Goal: Task Accomplishment & Management: Manage account settings

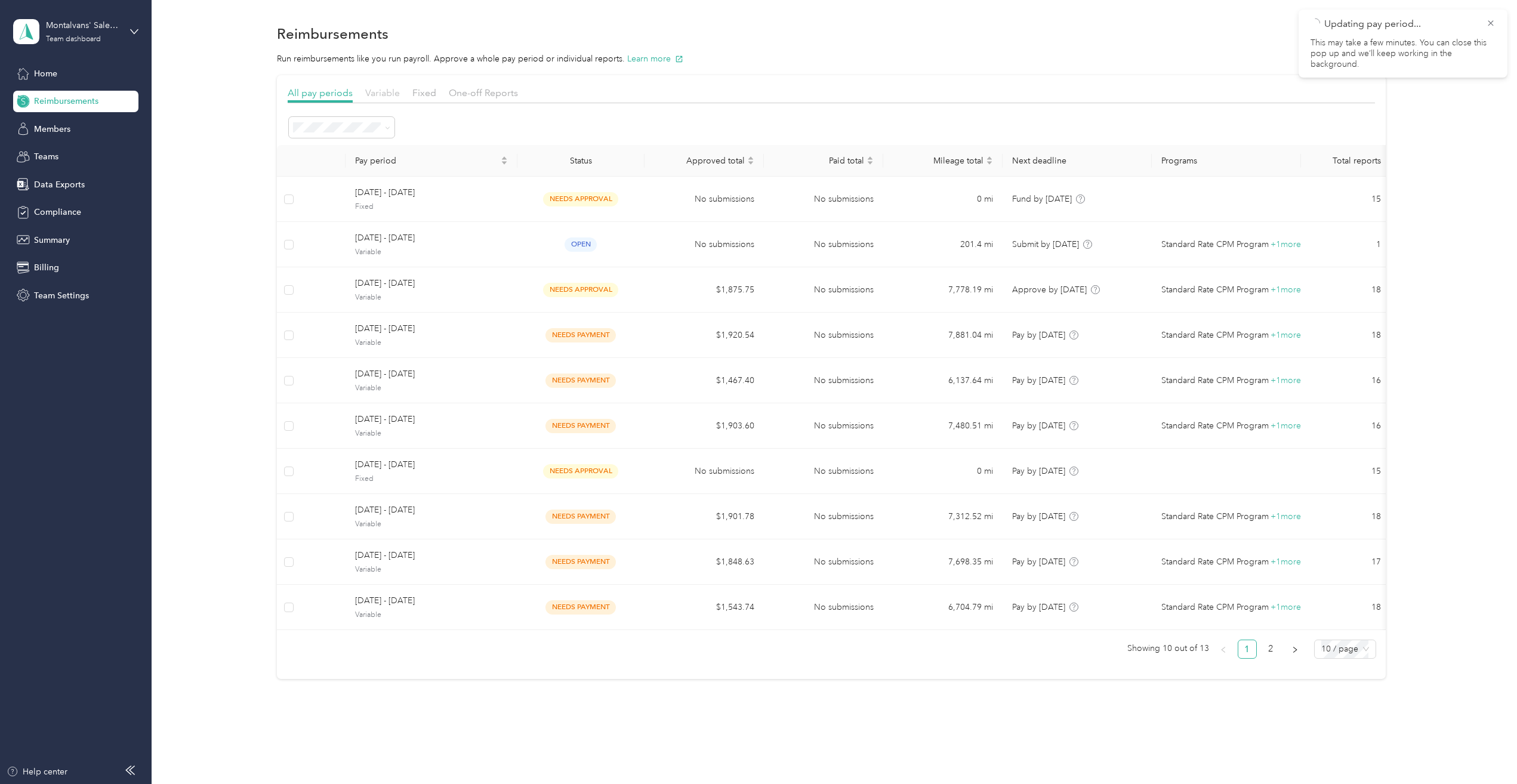
click at [384, 97] on span "Variable" at bounding box center [383, 93] width 35 height 11
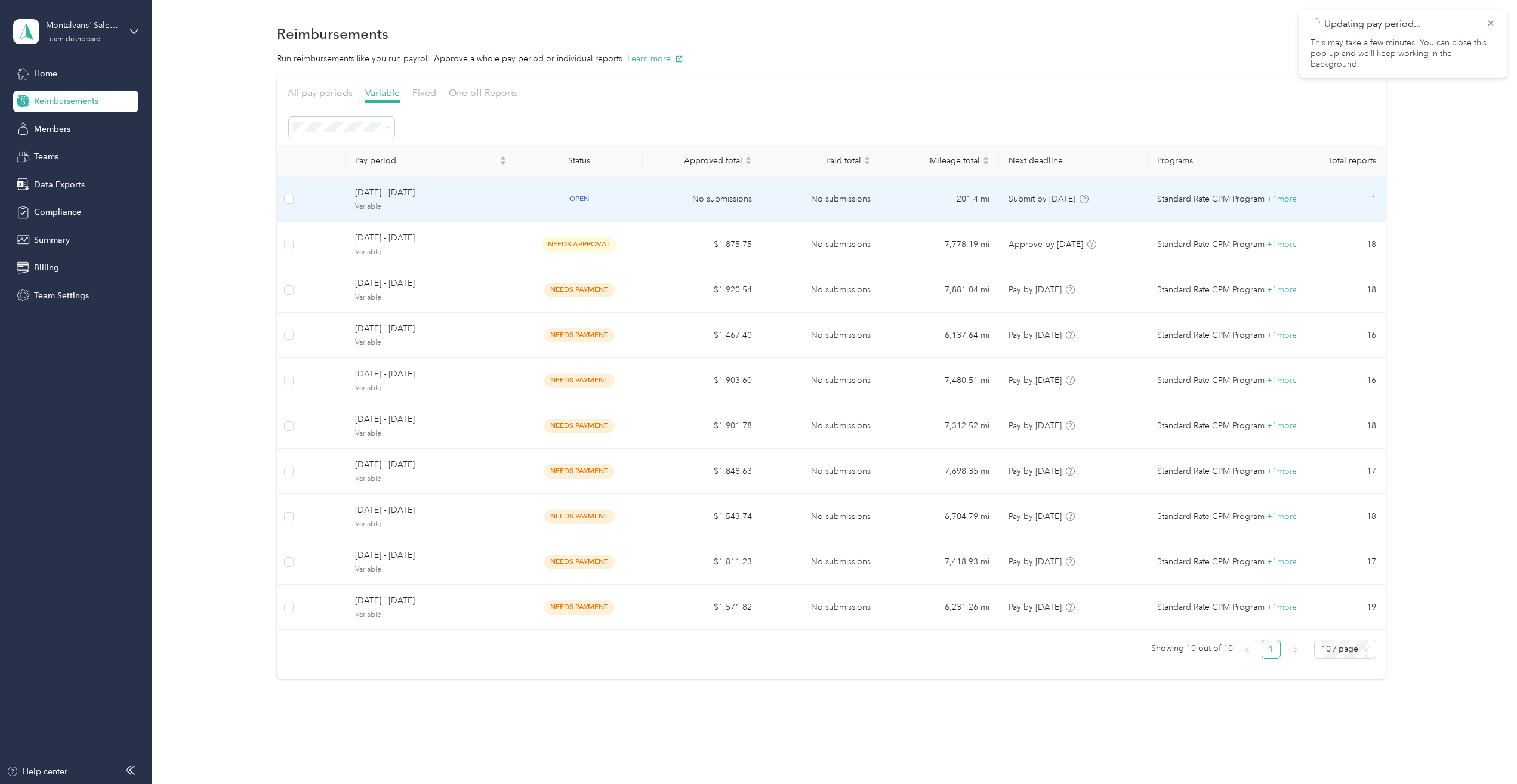
click at [431, 207] on span "Variable" at bounding box center [431, 207] width 151 height 10
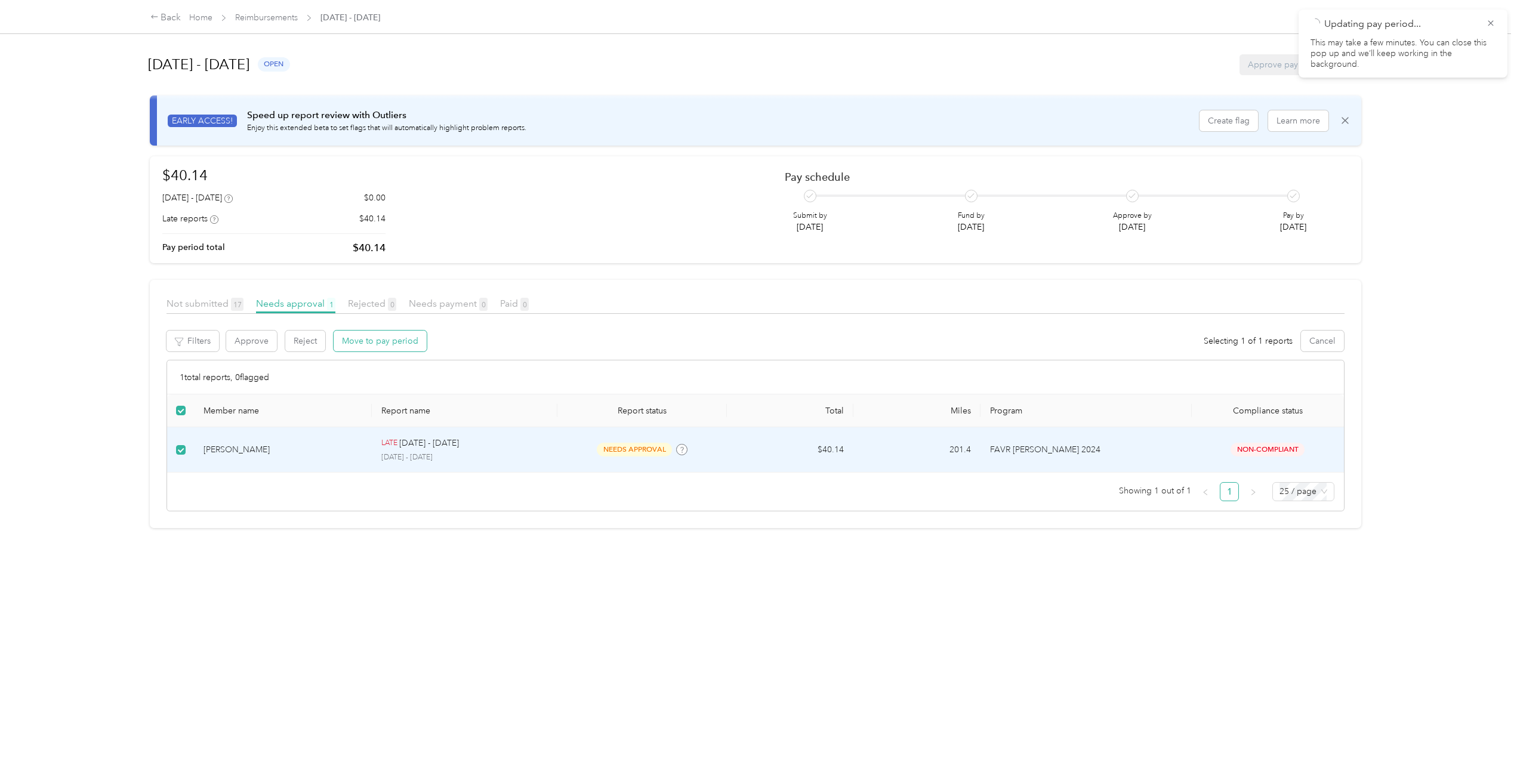
click at [349, 342] on button "Move to pay period" at bounding box center [380, 341] width 93 height 21
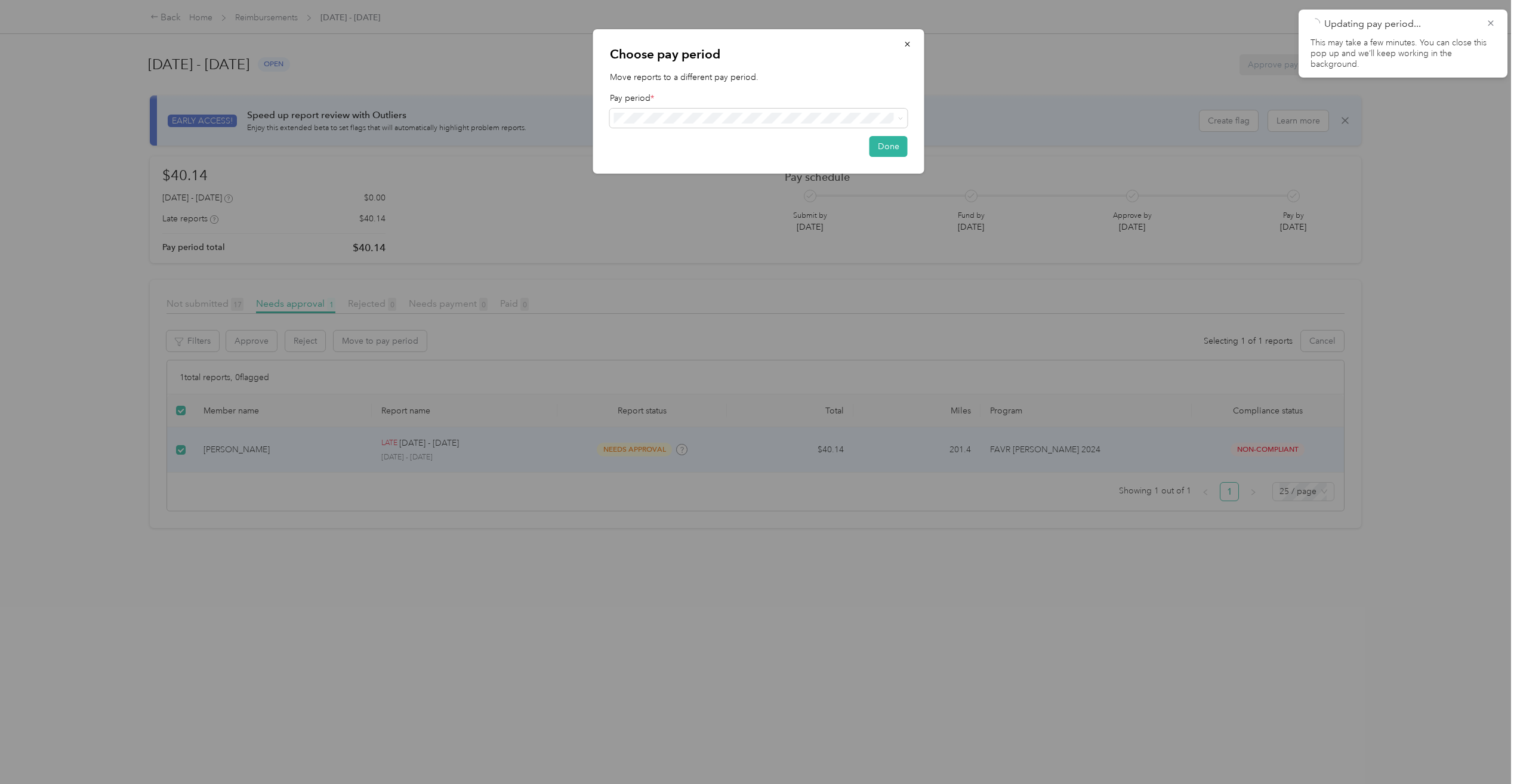
click at [693, 192] on ol "[DATE] - [DATE] ( variable ) - current open [DATE] - [DATE] ( fixed ) needs app…" at bounding box center [759, 171] width 298 height 89
click at [843, 112] on span at bounding box center [759, 119] width 298 height 19
click at [705, 177] on div "[DATE] - [DATE] ( variable ) needs approval" at bounding box center [758, 184] width 281 height 14
click at [886, 159] on button "Done" at bounding box center [889, 150] width 39 height 21
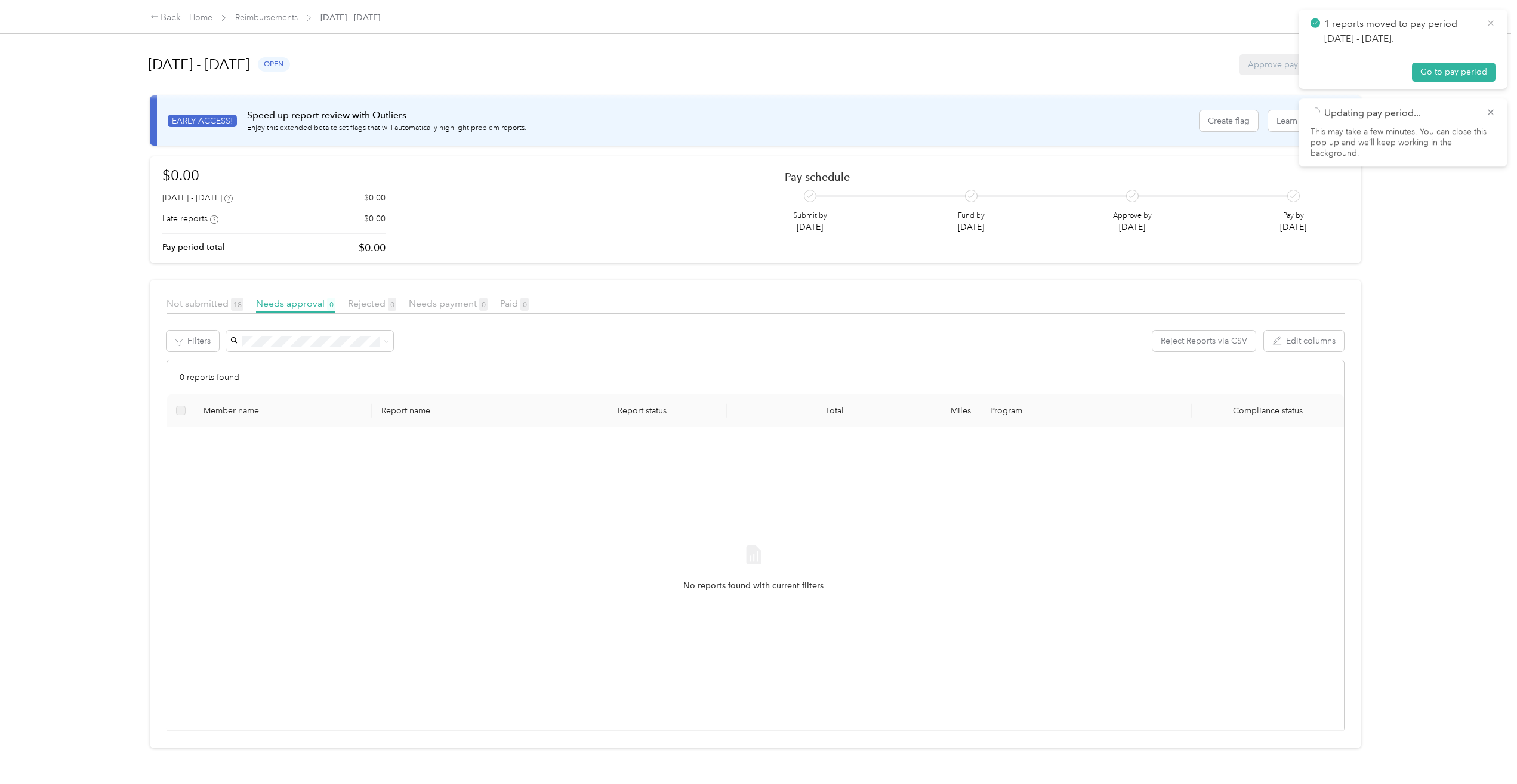
click at [1490, 21] on icon at bounding box center [1490, 23] width 10 height 10
click at [164, 20] on div "Back" at bounding box center [166, 17] width 31 height 14
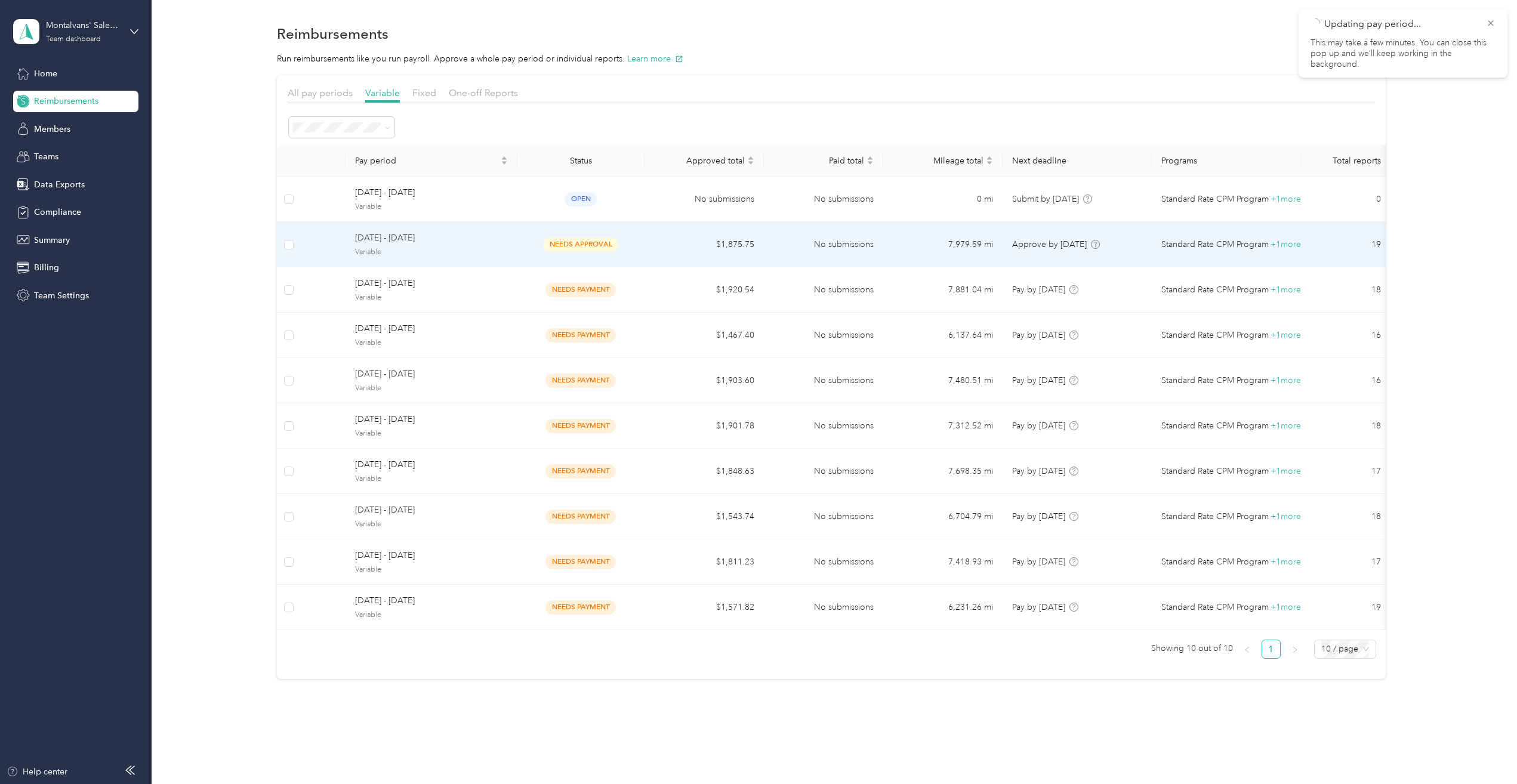
click at [448, 255] on span "Variable" at bounding box center [432, 252] width 153 height 10
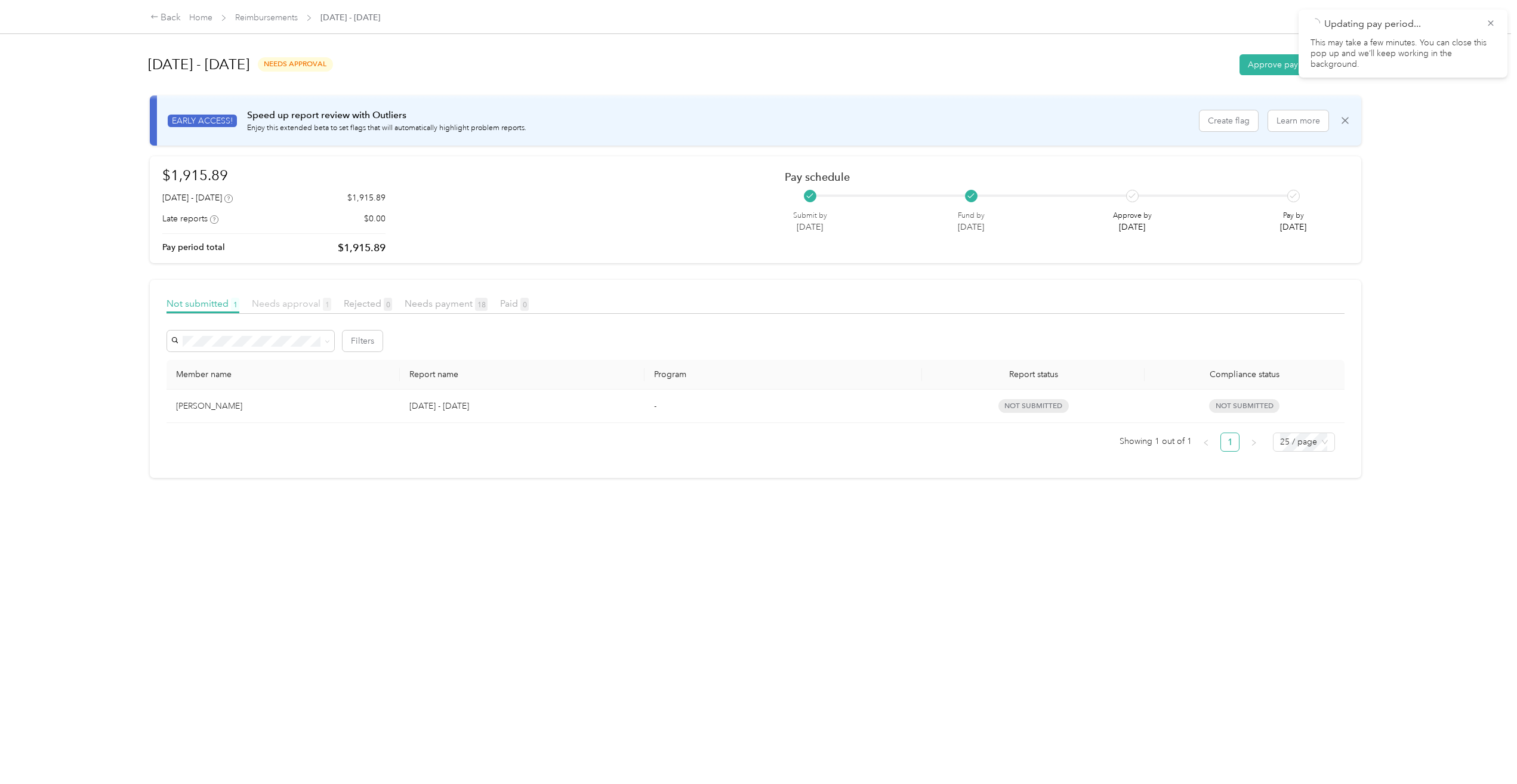
click at [283, 305] on span "Needs approval 1" at bounding box center [291, 303] width 79 height 11
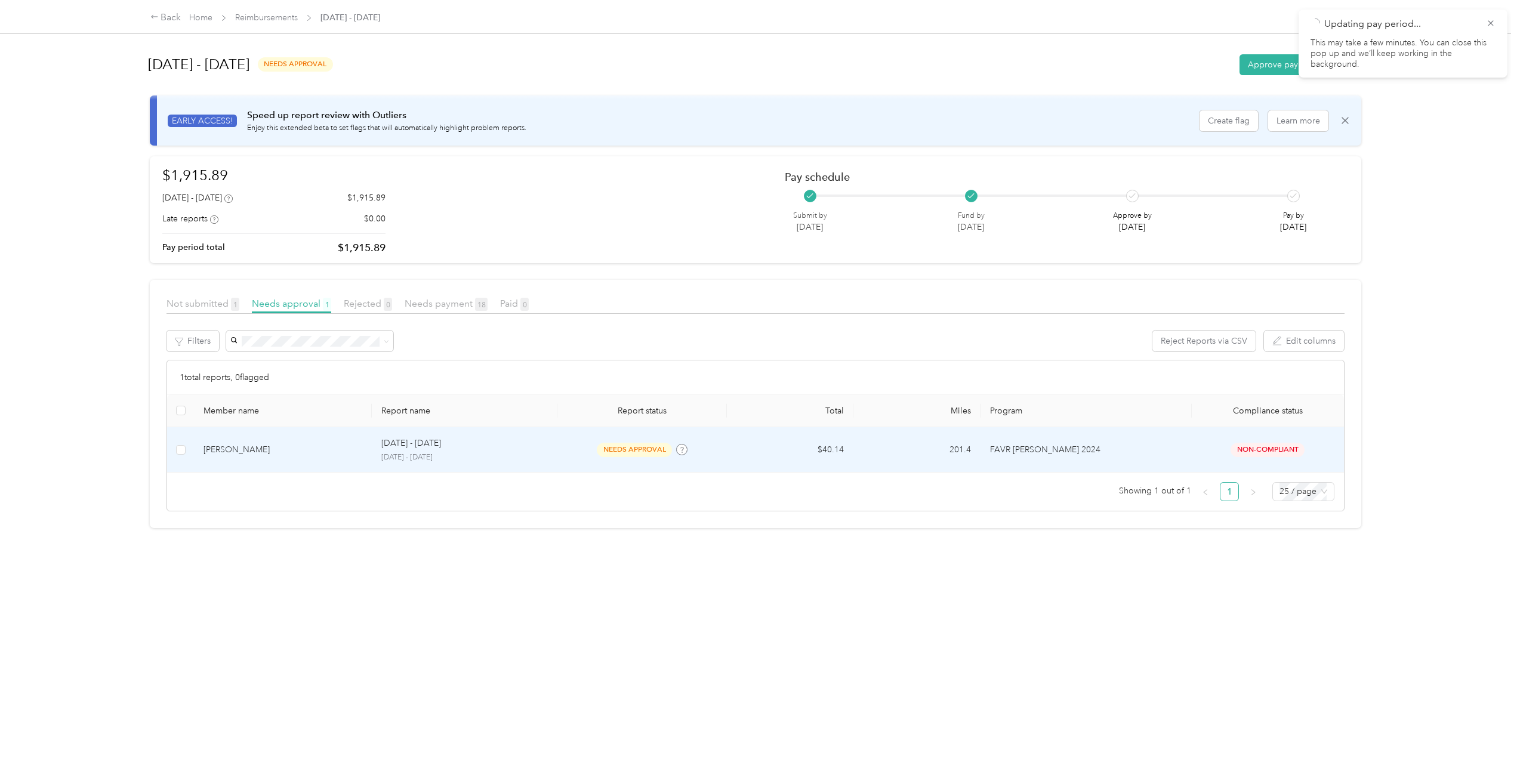
click at [211, 452] on div "[PERSON_NAME]" at bounding box center [282, 450] width 159 height 13
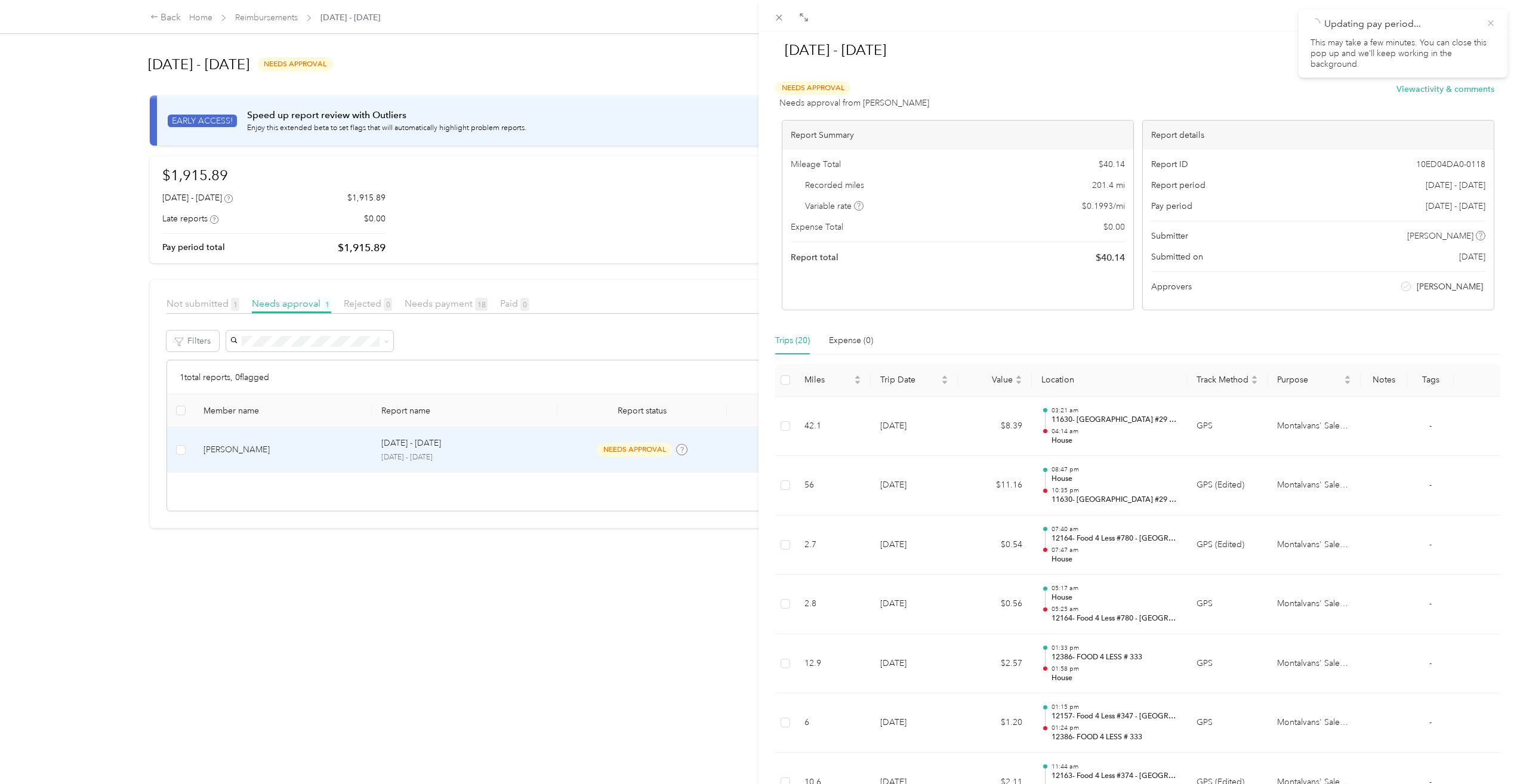
click at [1491, 21] on icon at bounding box center [1490, 23] width 10 height 10
click at [1404, 47] on button "Approve" at bounding box center [1404, 50] width 50 height 21
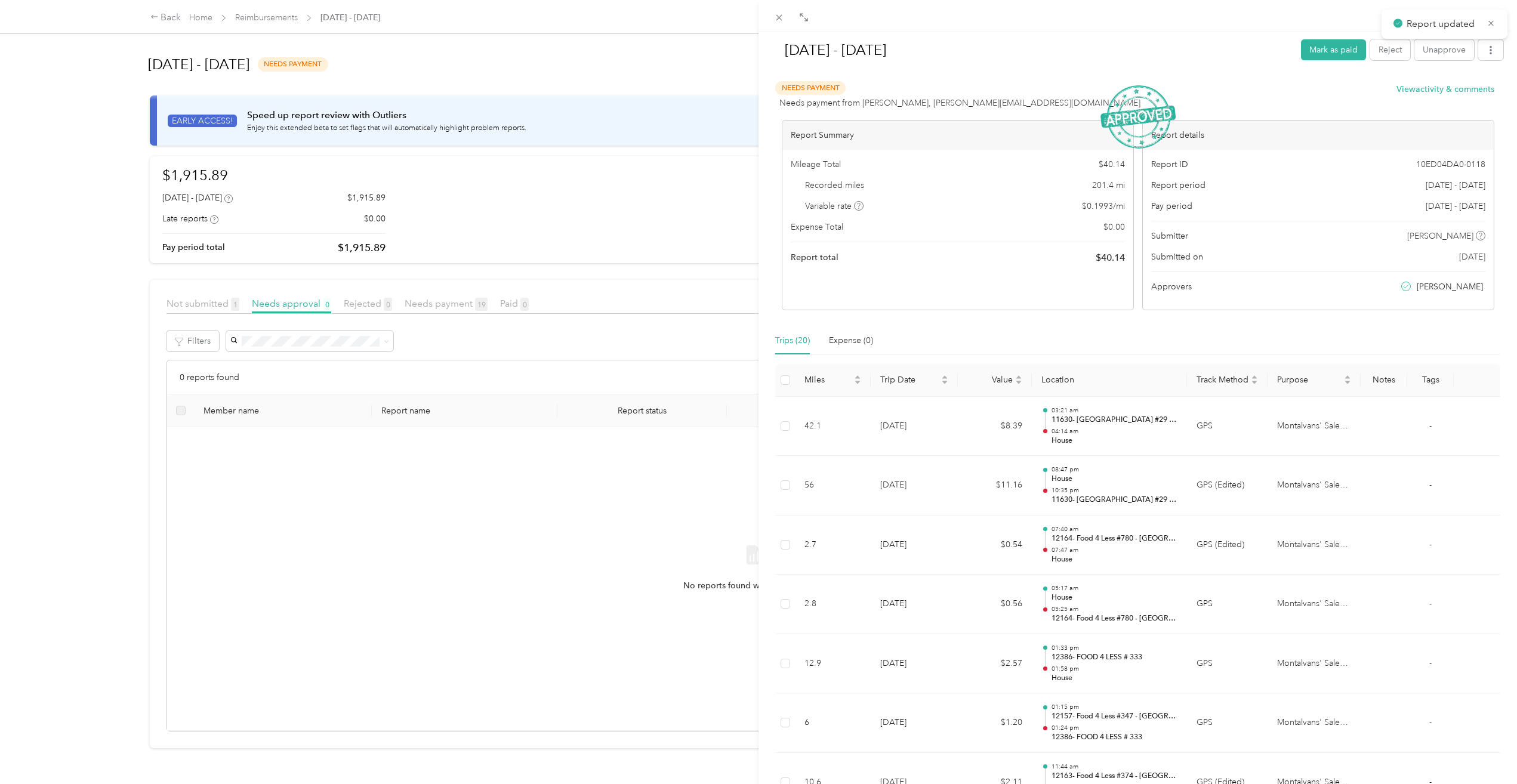
click at [210, 302] on div "[DATE] - [DATE] [PERSON_NAME] as paid Reject Unapprove Needs Payment Needs paym…" at bounding box center [758, 392] width 1517 height 784
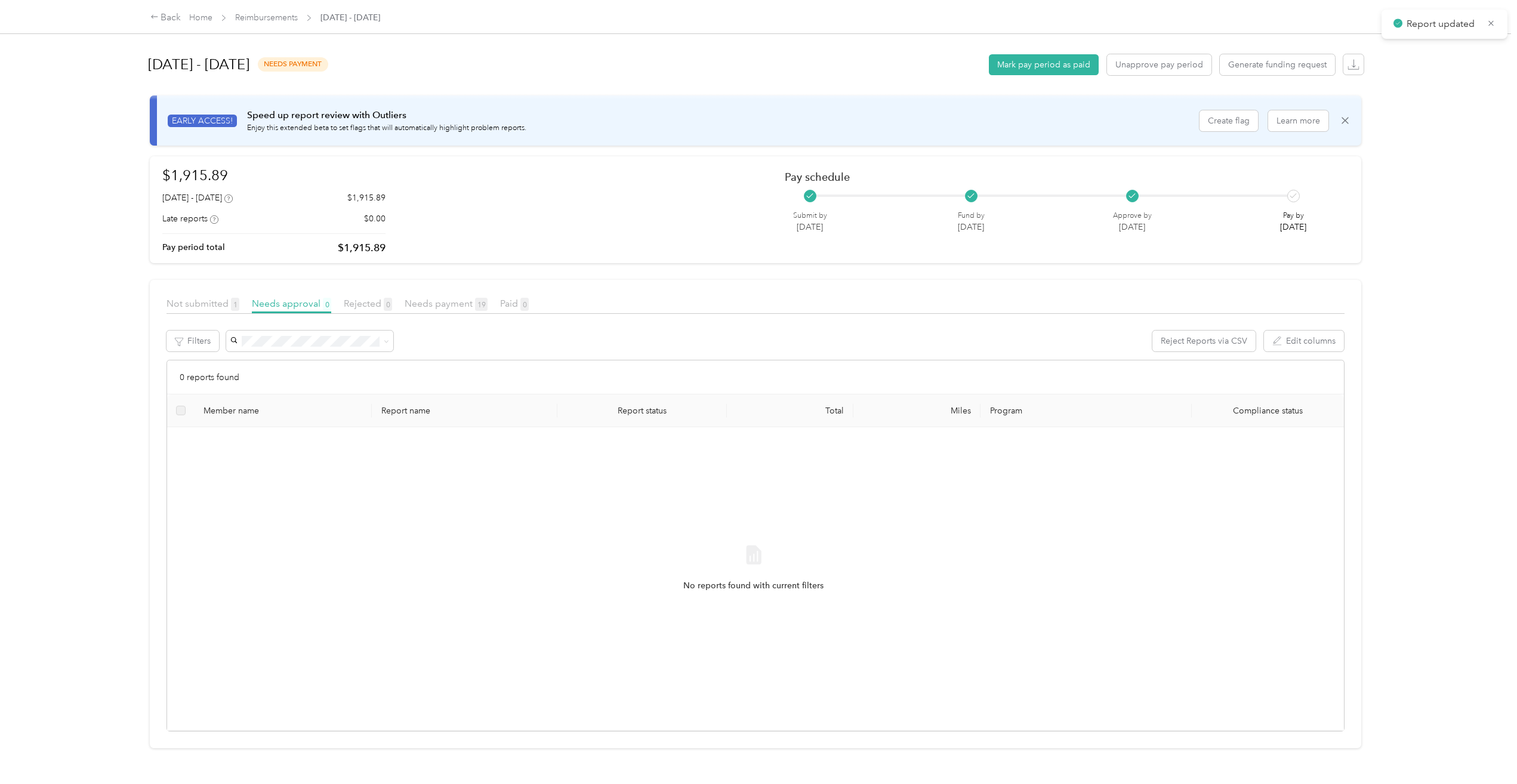
click at [210, 296] on div "Not submitted 1" at bounding box center [203, 304] width 73 height 15
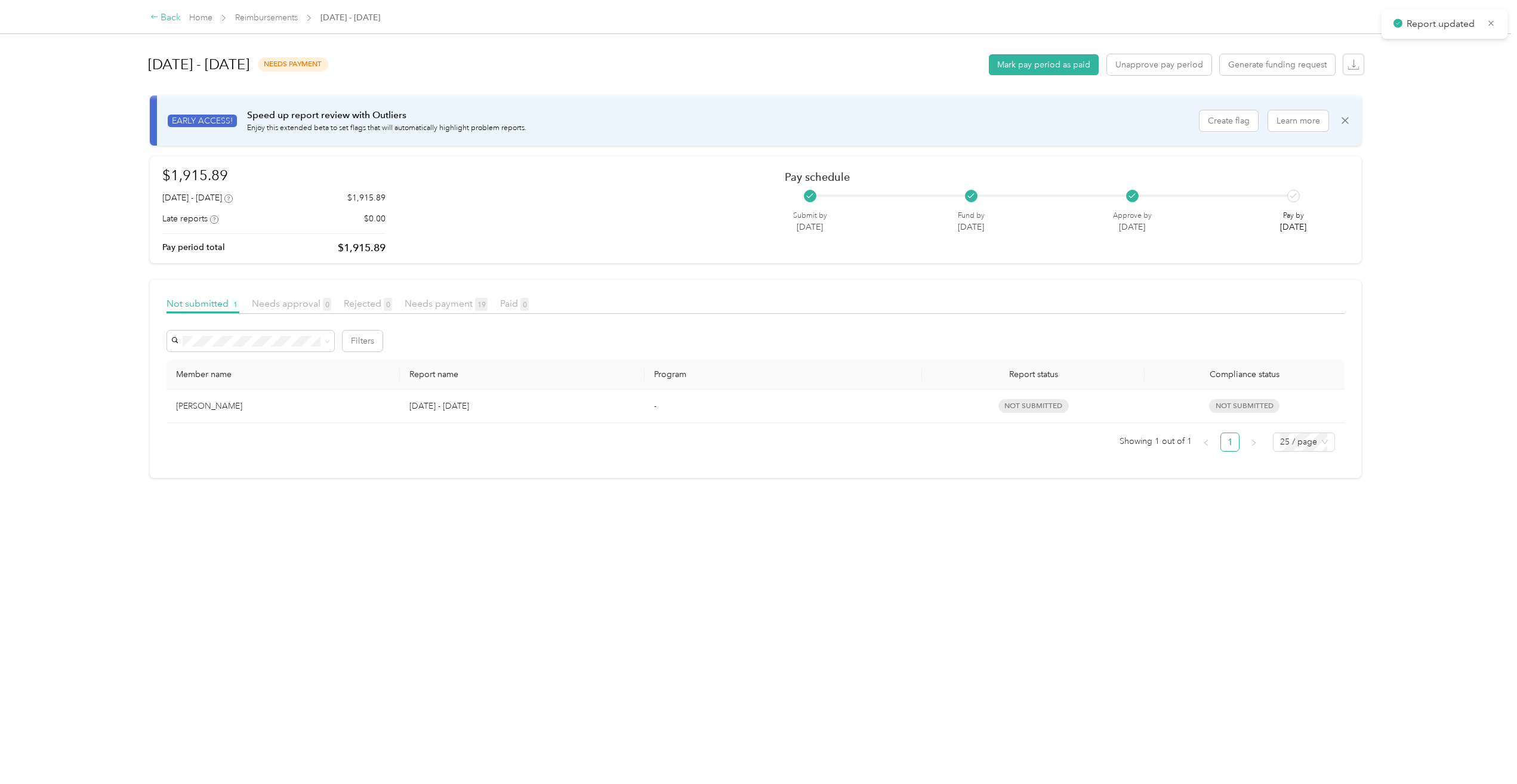
click at [158, 21] on icon at bounding box center [154, 16] width 8 height 8
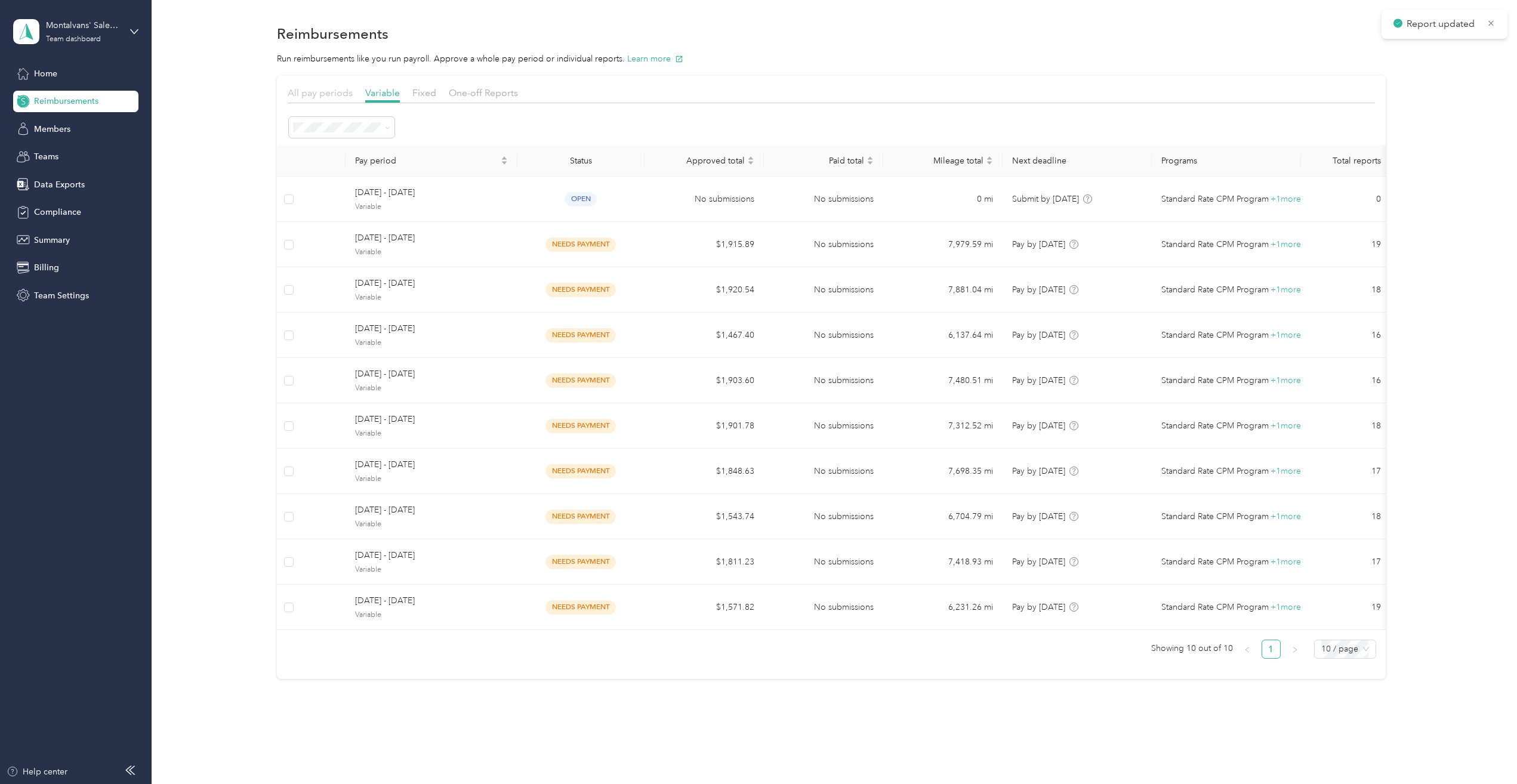
click at [311, 93] on span "All pay periods" at bounding box center [320, 93] width 65 height 11
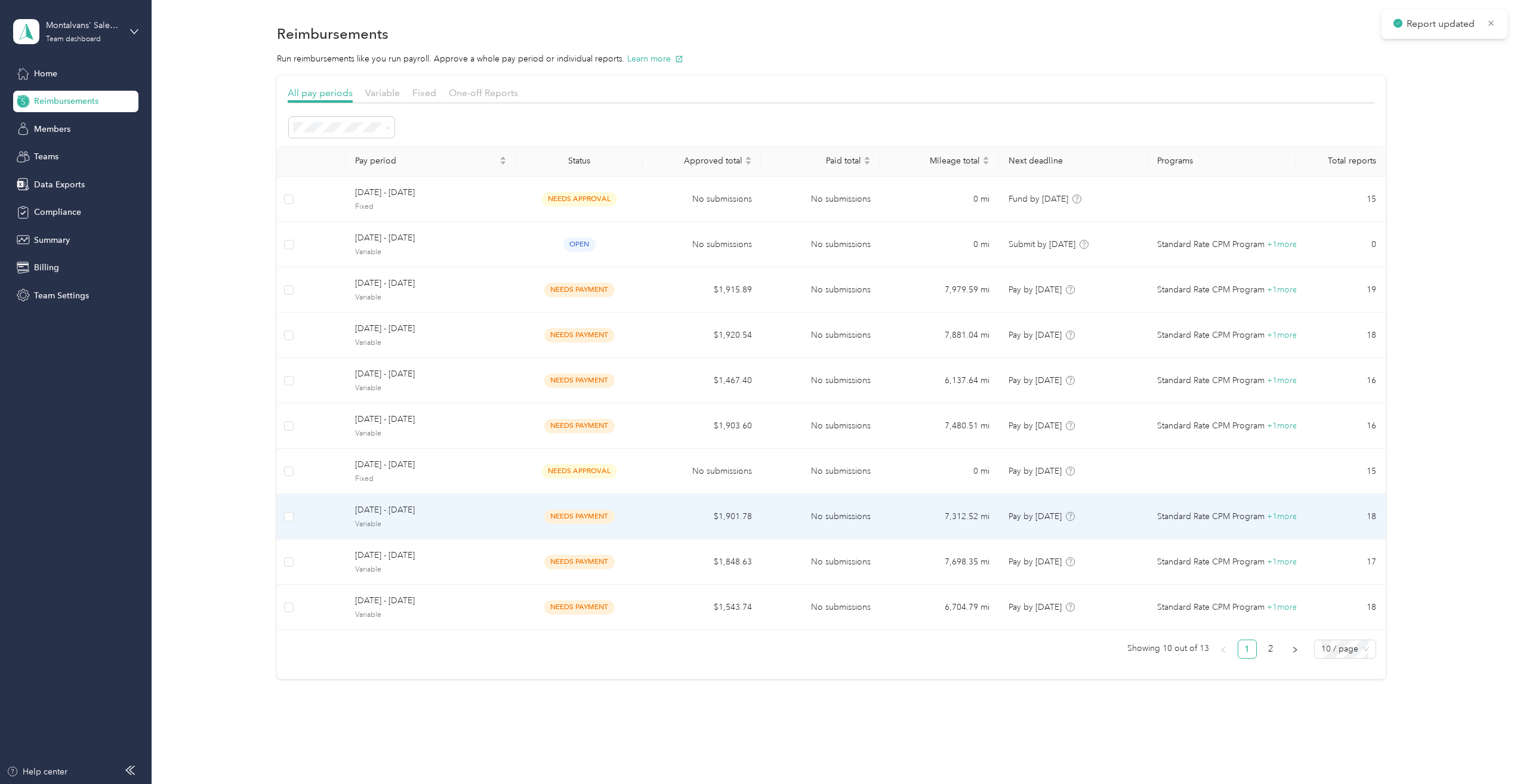
click at [434, 519] on span "Variable" at bounding box center [431, 524] width 151 height 10
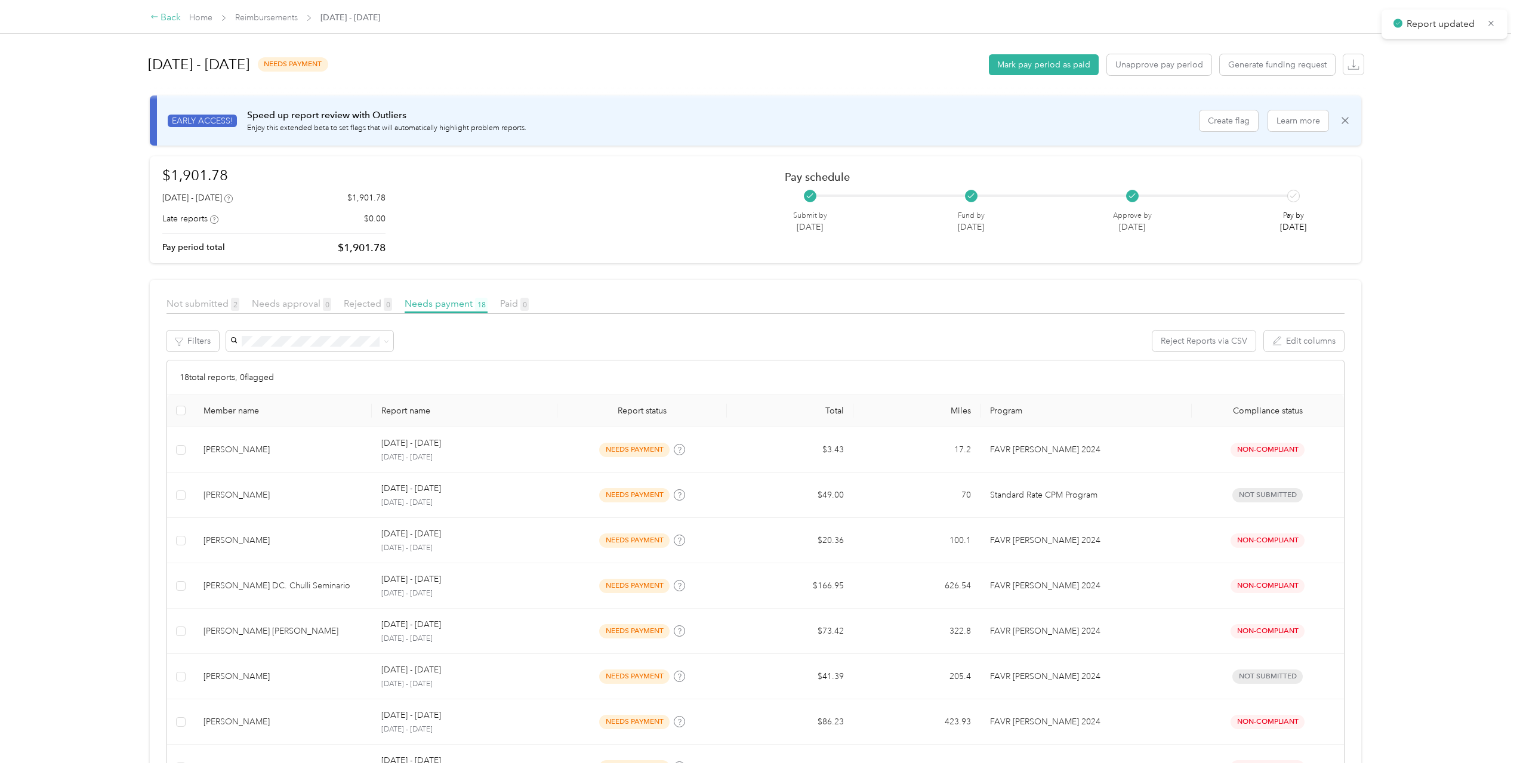
click at [177, 17] on div "Back" at bounding box center [166, 17] width 31 height 14
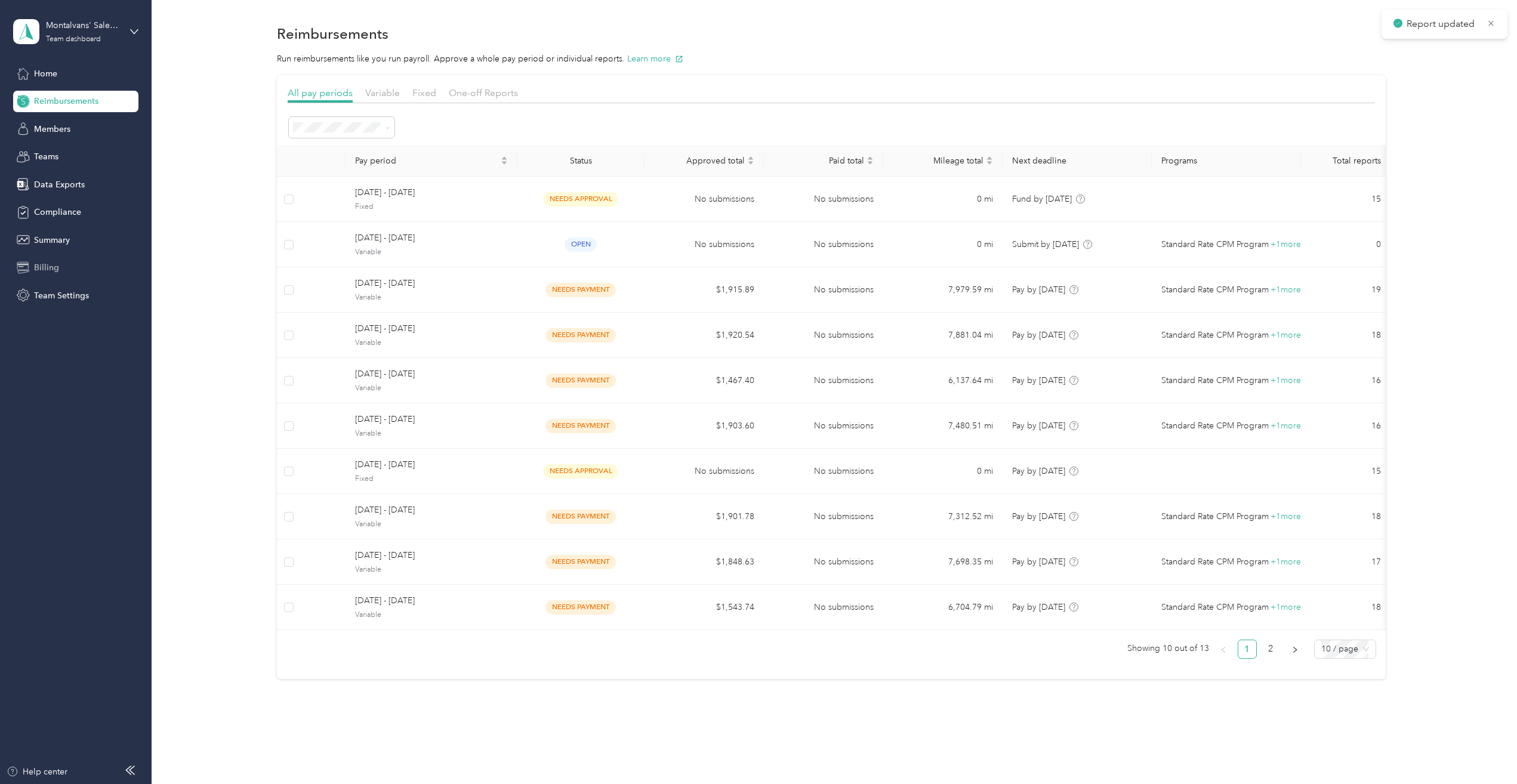
click at [44, 265] on span "Billing" at bounding box center [47, 268] width 25 height 13
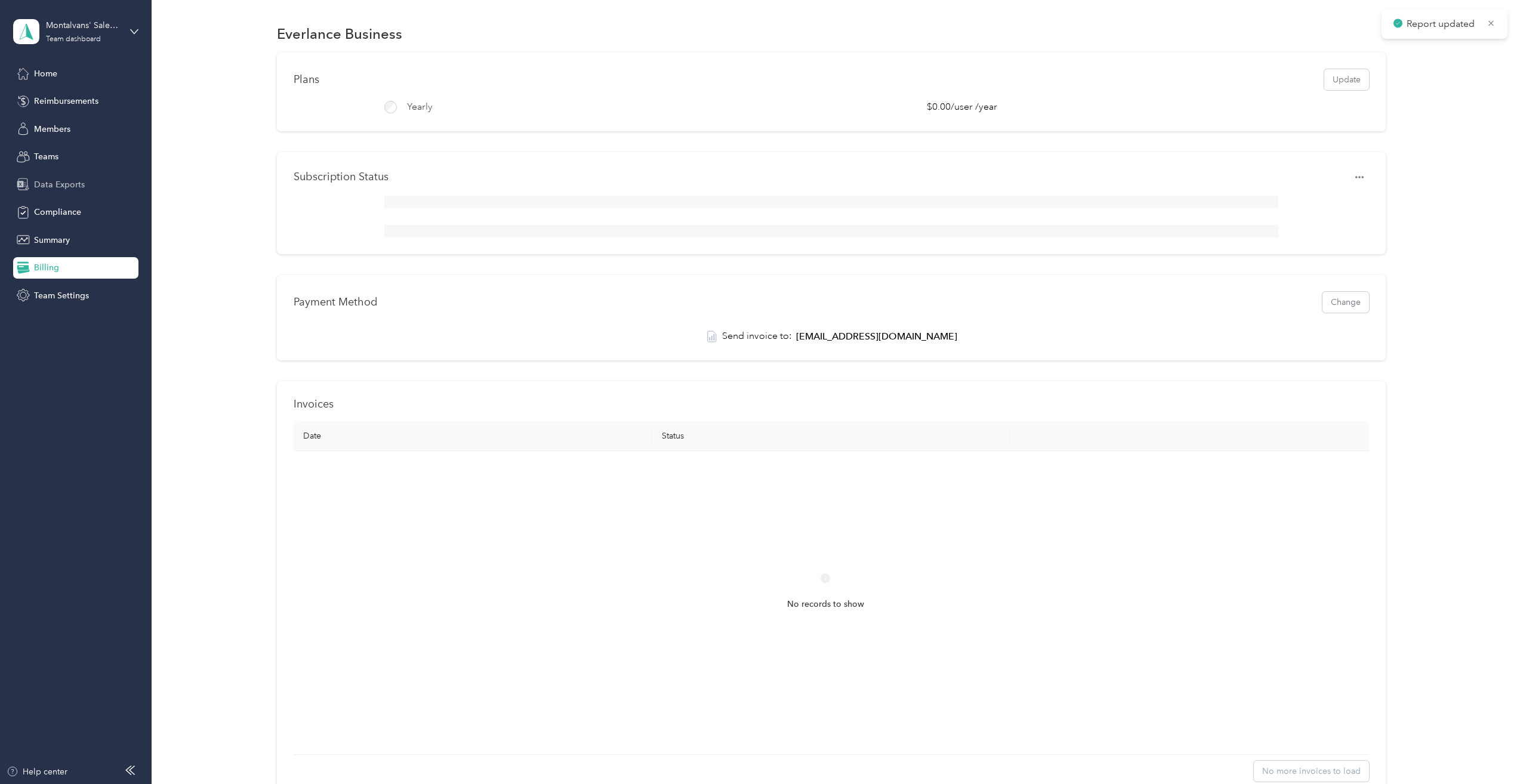
click at [67, 189] on span "Data Exports" at bounding box center [59, 185] width 50 height 13
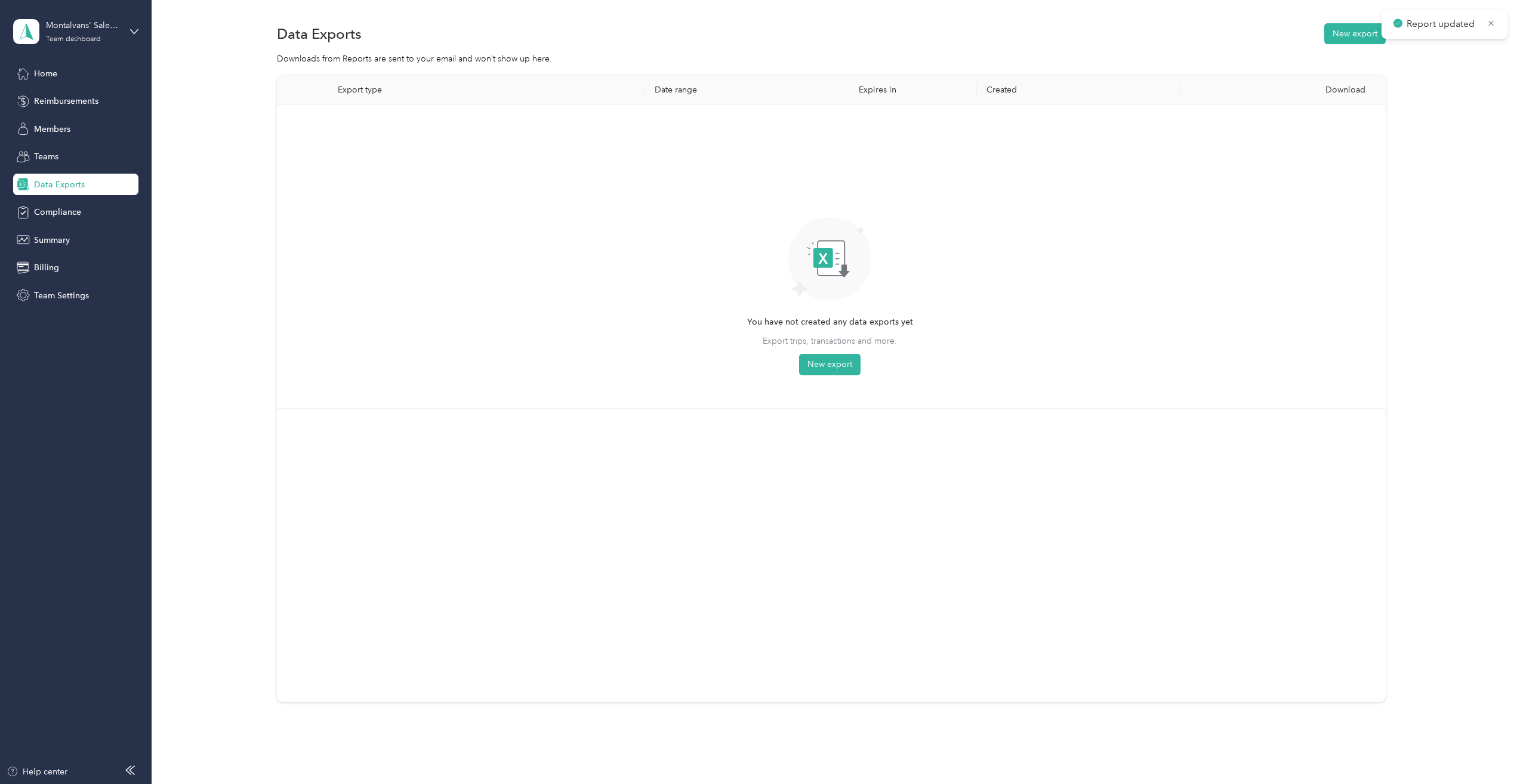
click at [687, 94] on th "Date range" at bounding box center [747, 90] width 204 height 30
click at [892, 99] on th "Expires in" at bounding box center [913, 90] width 128 height 30
click at [1014, 87] on th "Created" at bounding box center [1079, 90] width 204 height 30
click at [830, 362] on button "New export" at bounding box center [830, 364] width 62 height 21
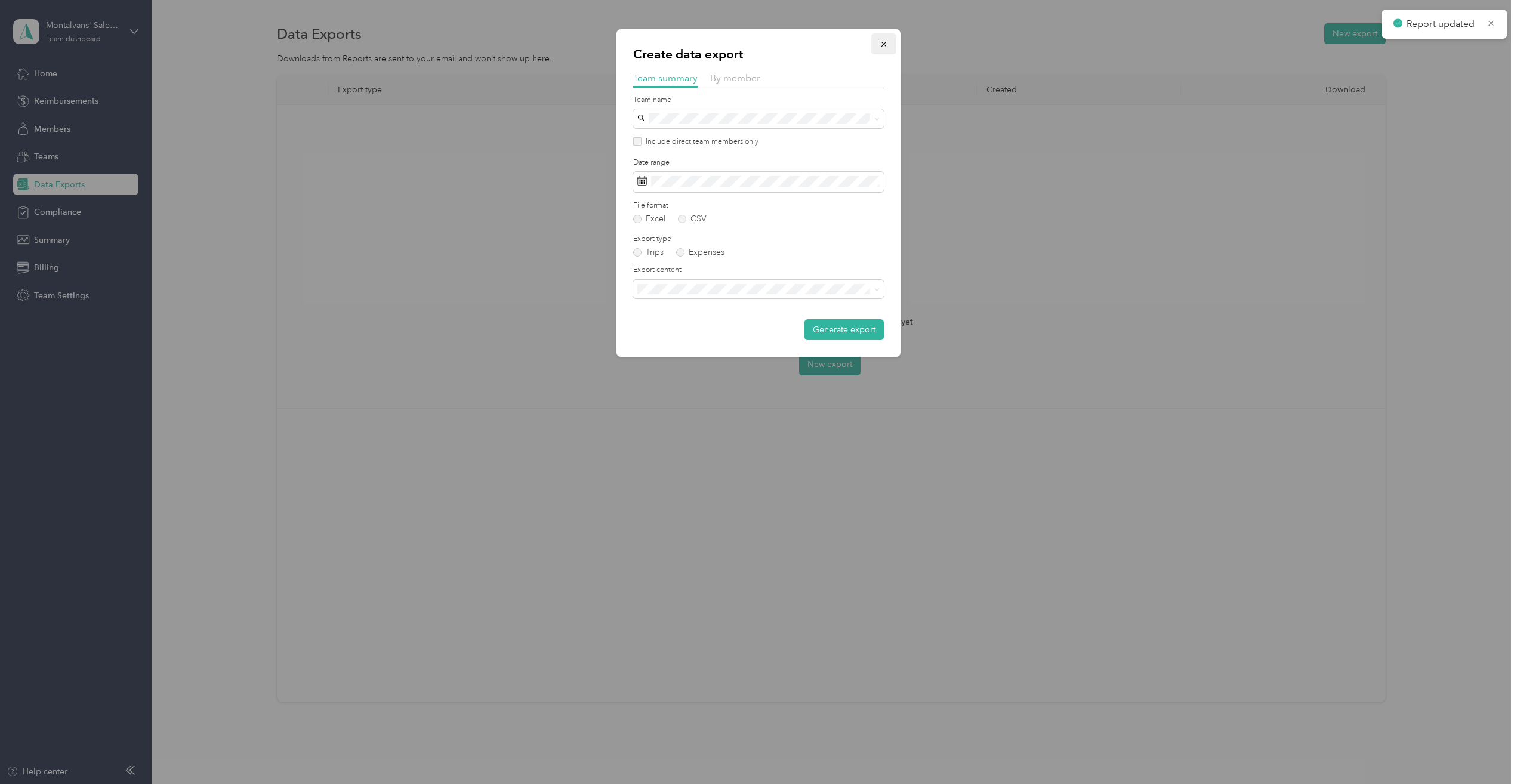
click at [883, 41] on icon "button" at bounding box center [883, 44] width 8 height 8
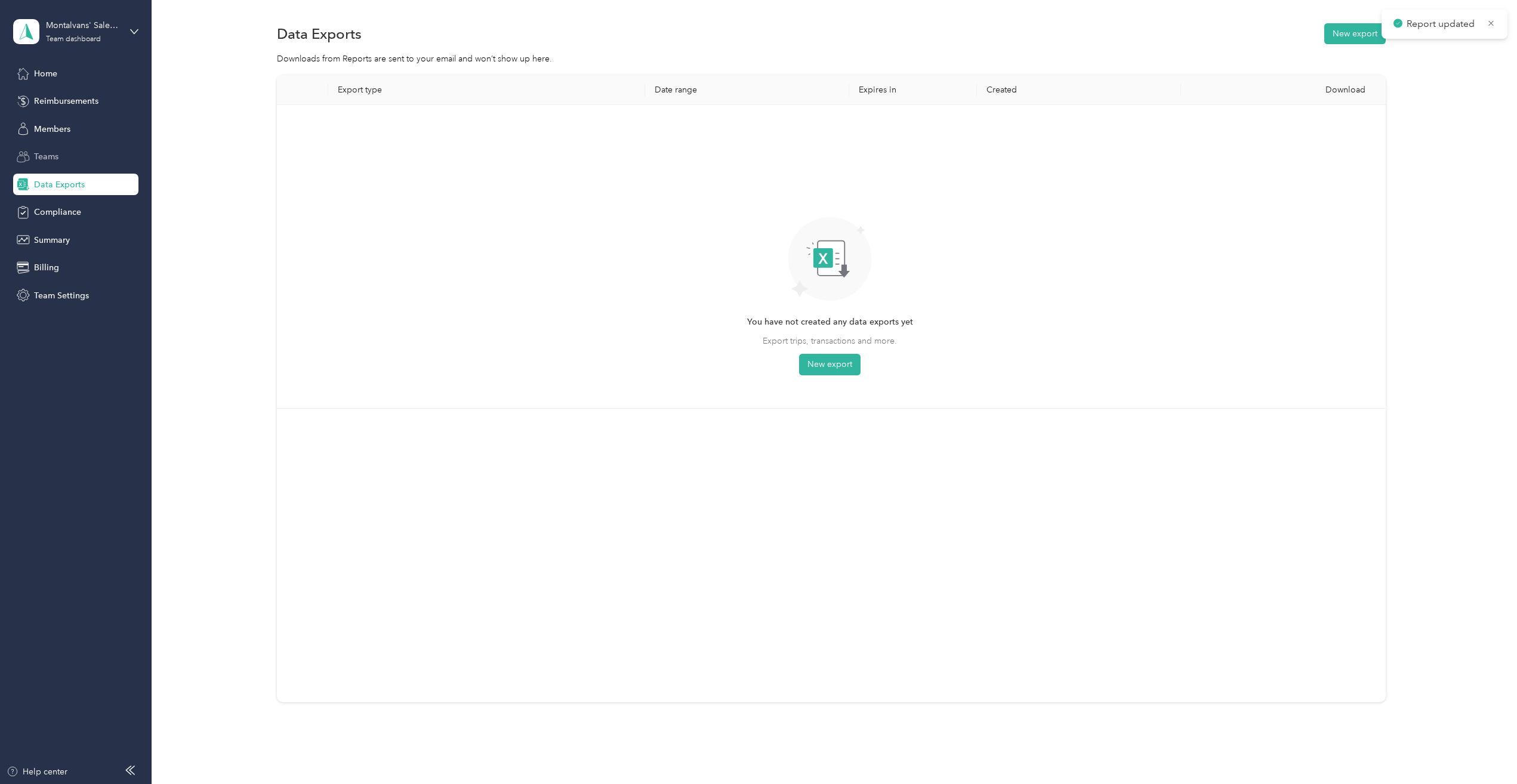
click at [53, 155] on span "Teams" at bounding box center [46, 156] width 24 height 13
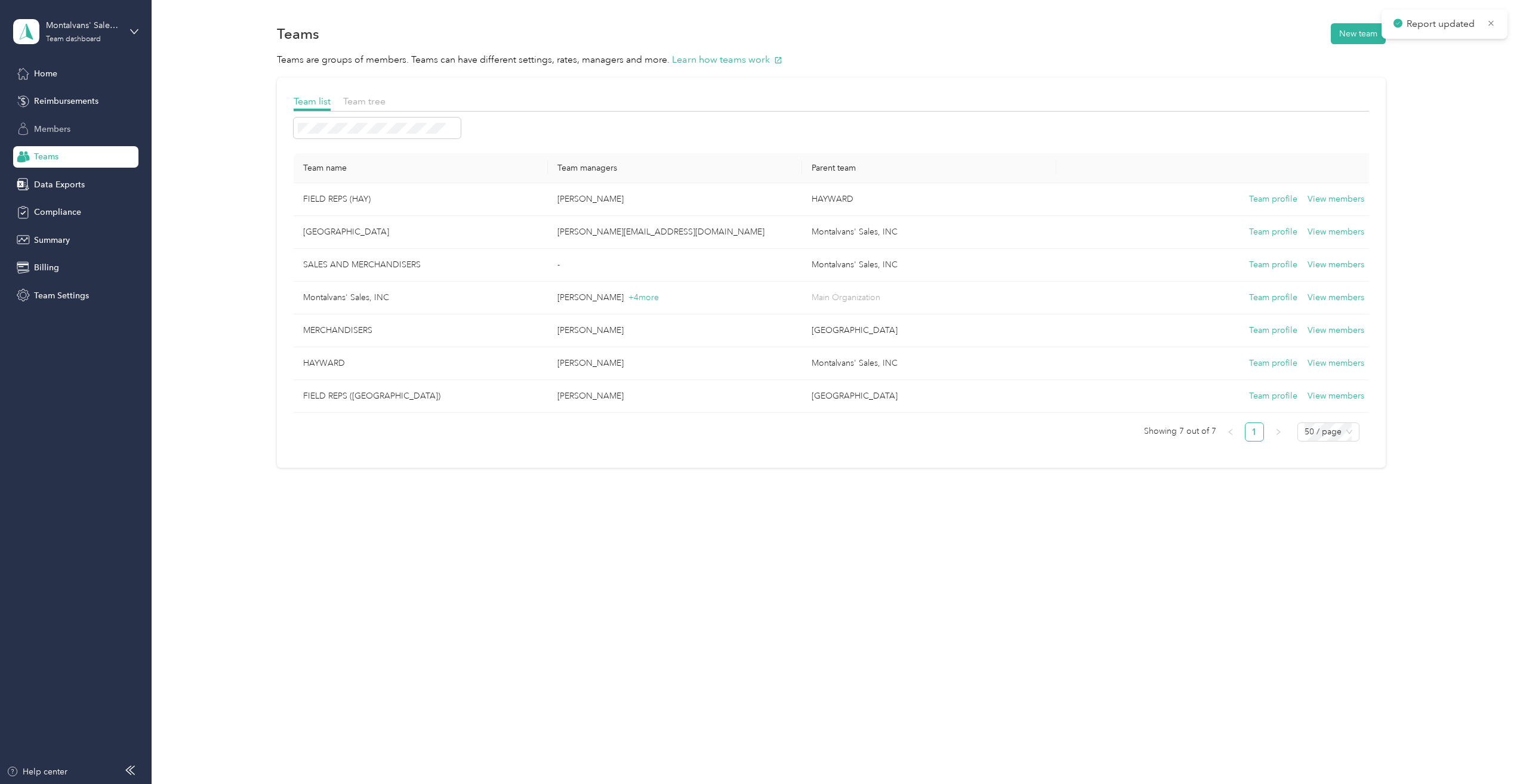
click at [53, 130] on span "Members" at bounding box center [52, 129] width 36 height 13
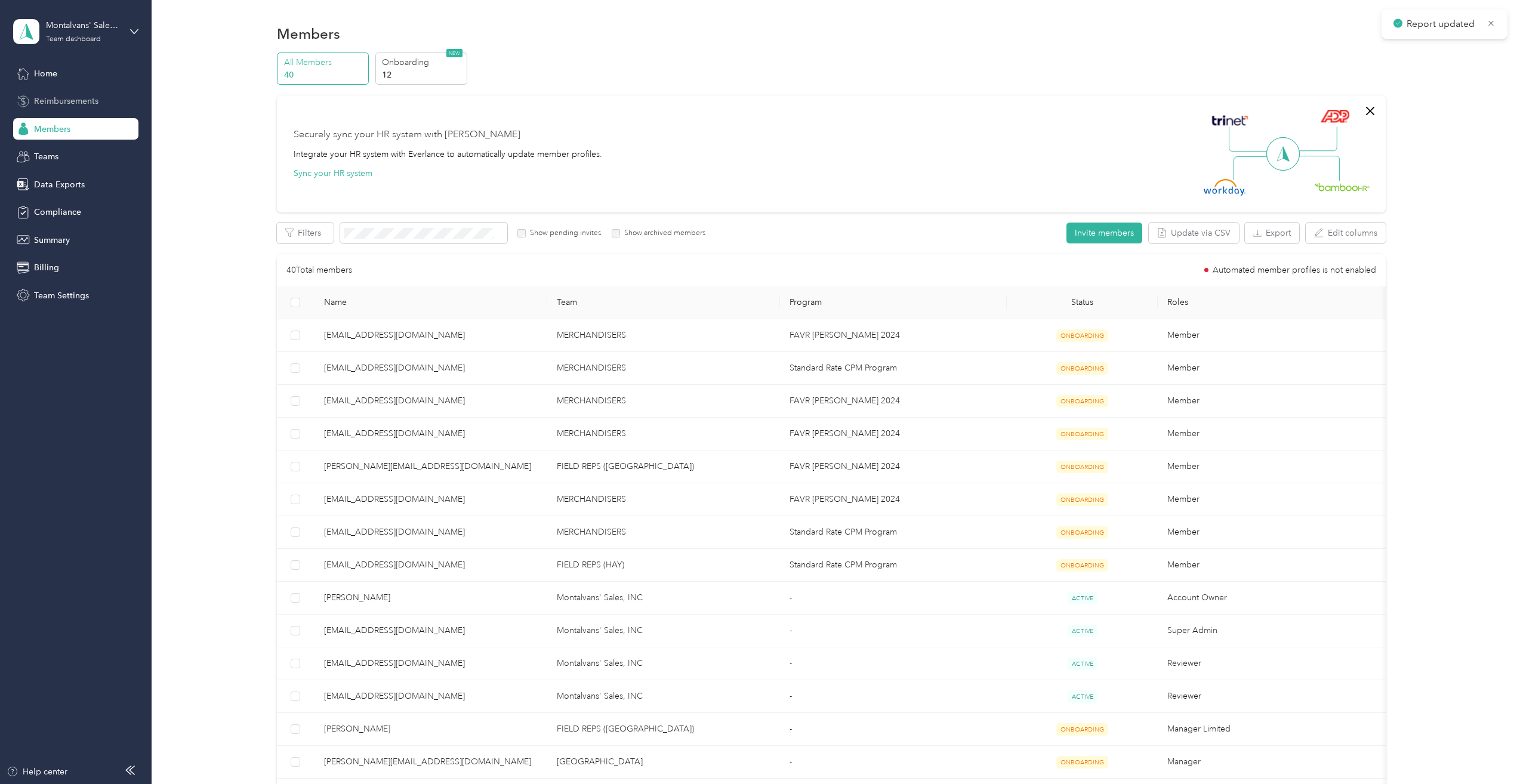
click at [90, 102] on span "Reimbursements" at bounding box center [66, 101] width 65 height 13
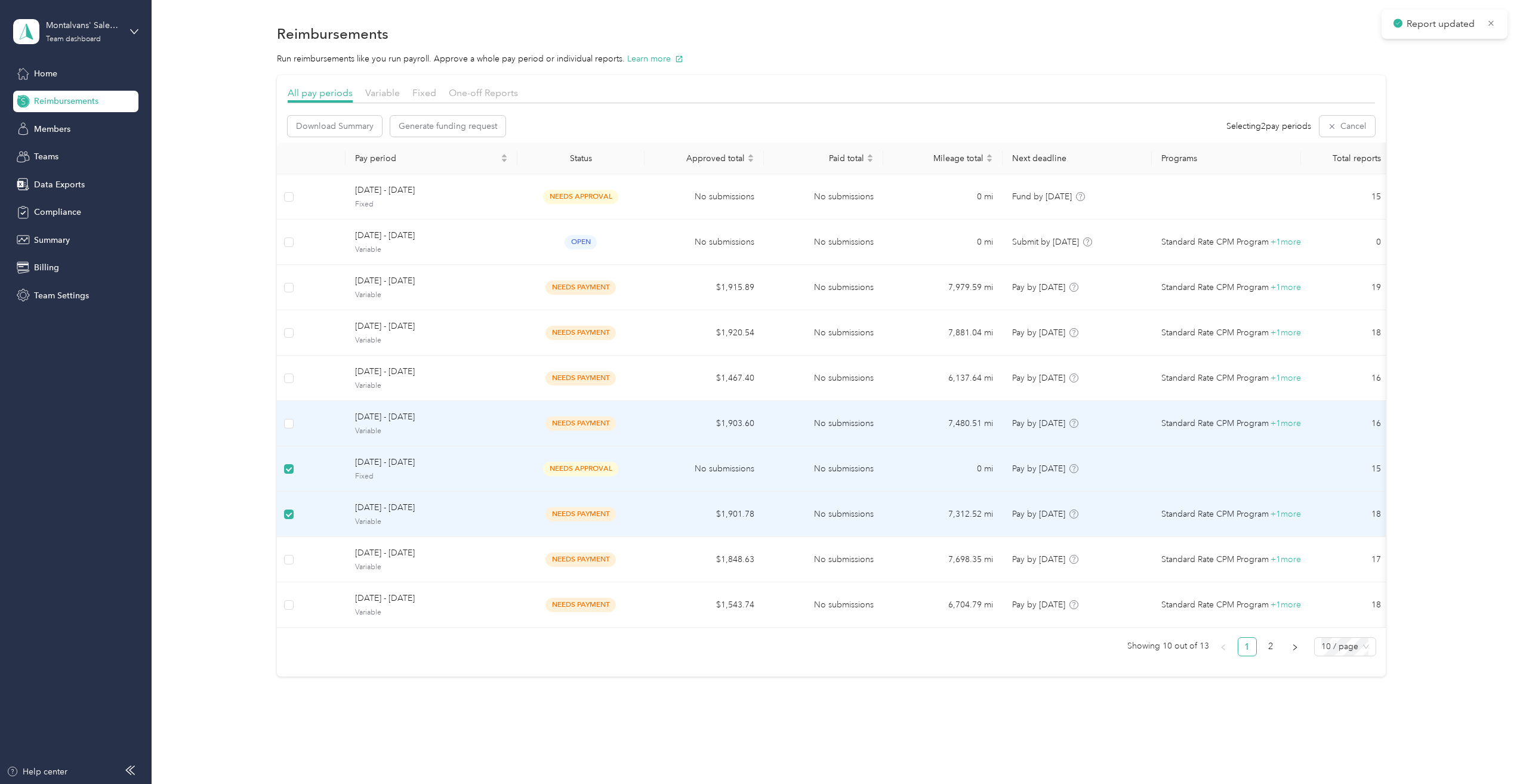
click at [295, 417] on td at bounding box center [288, 423] width 24 height 45
click at [282, 468] on td at bounding box center [288, 468] width 24 height 45
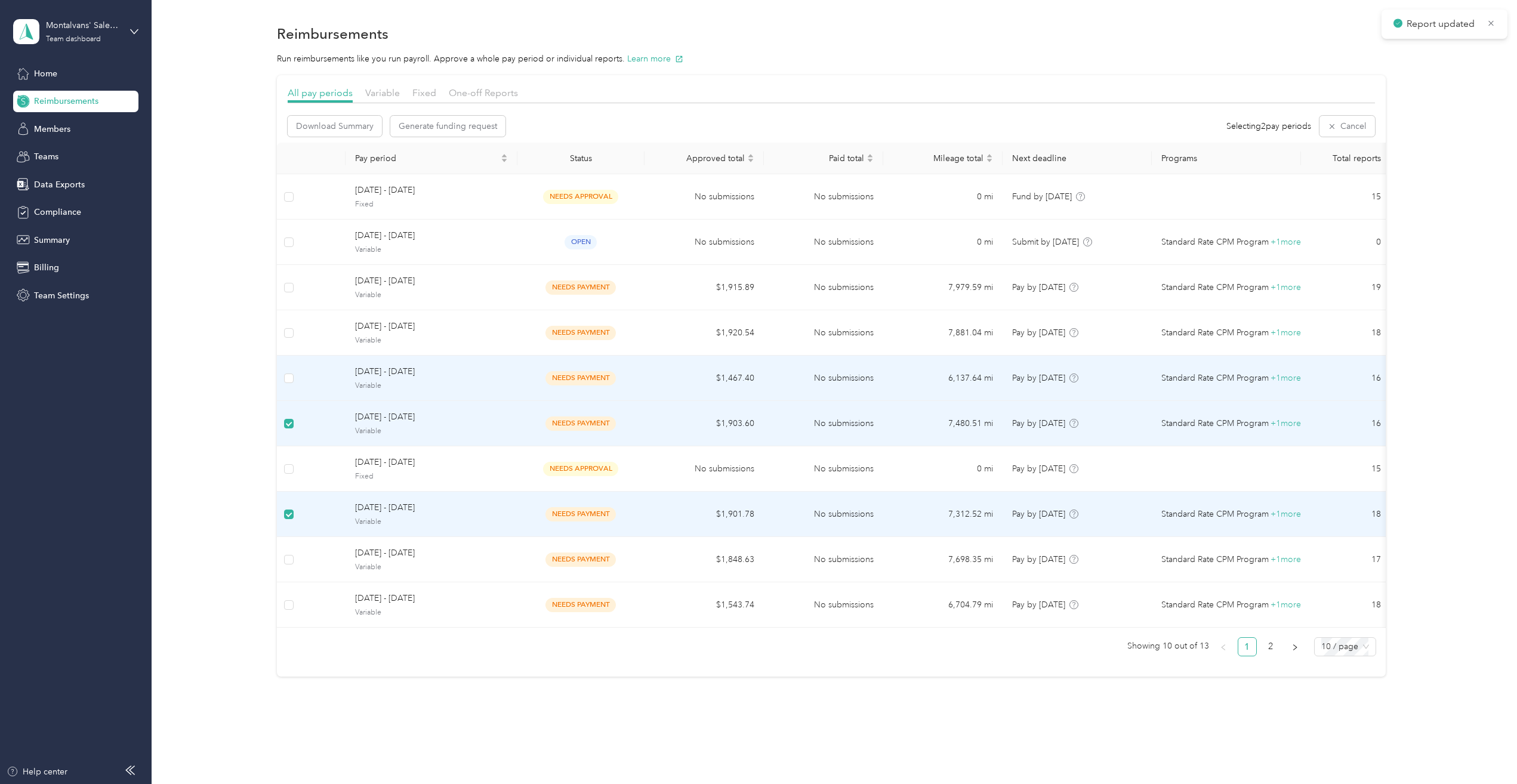
click at [295, 381] on td at bounding box center [288, 378] width 24 height 45
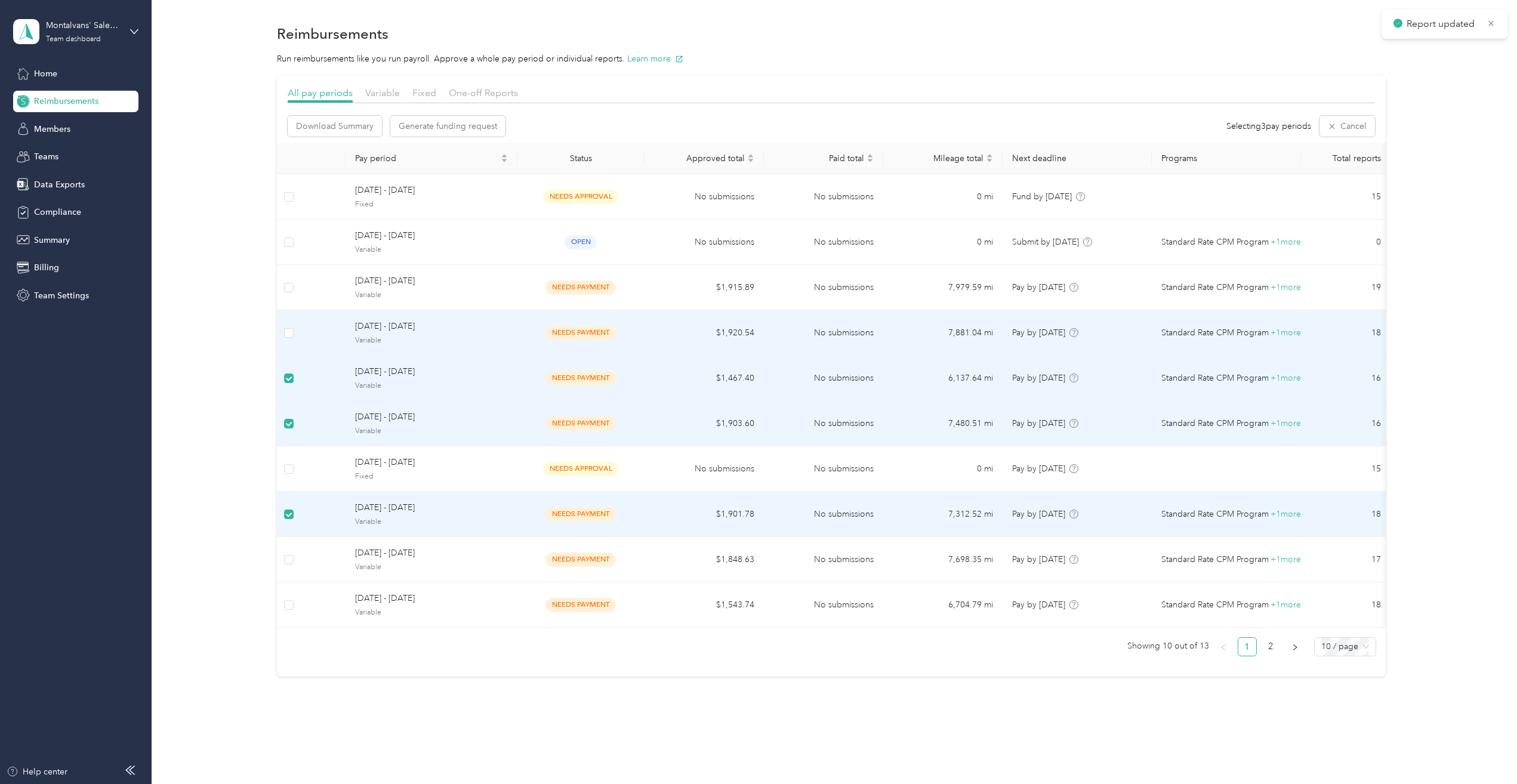
click at [295, 333] on td at bounding box center [288, 333] width 24 height 45
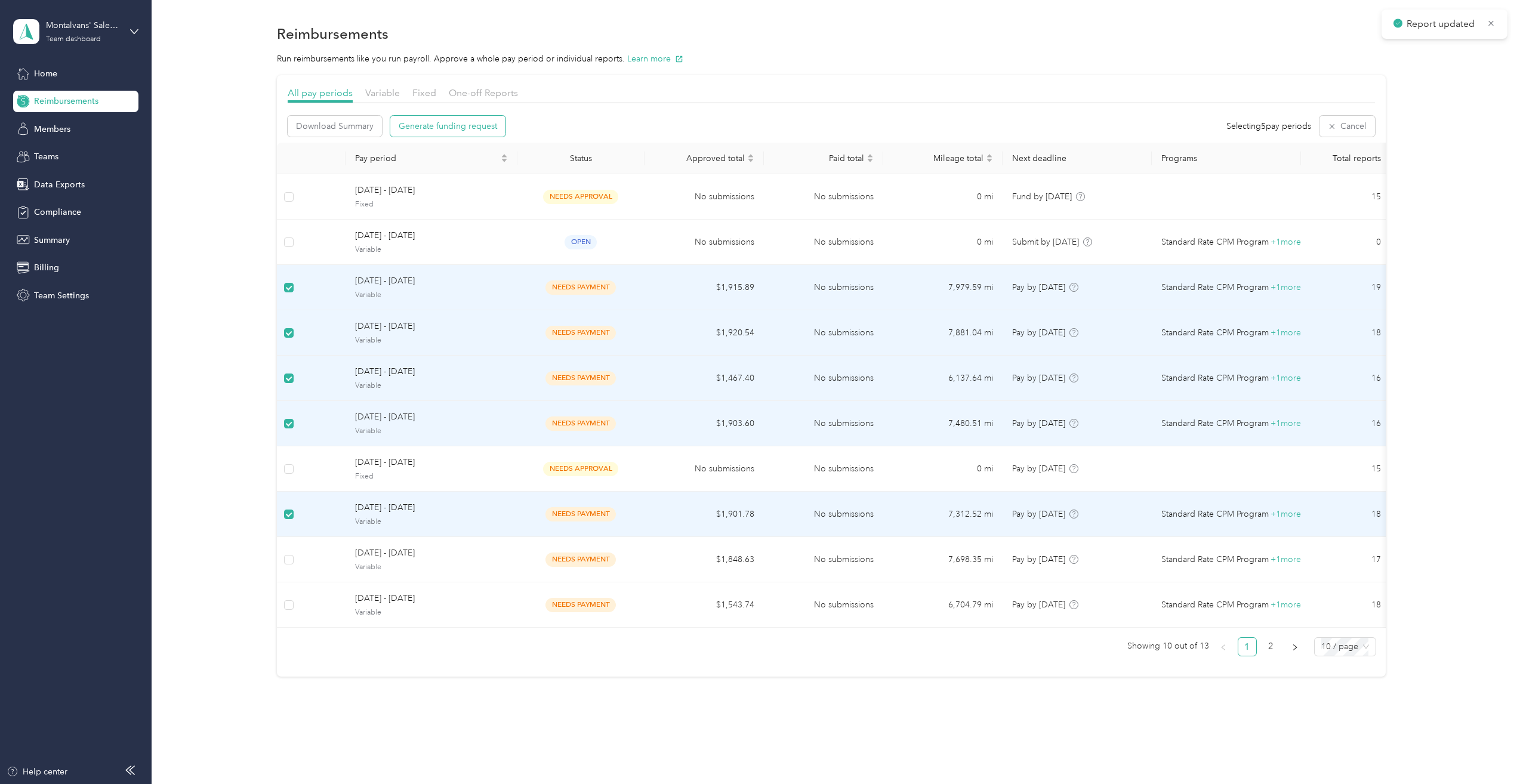
click at [443, 125] on span "Generate funding request" at bounding box center [448, 126] width 99 height 13
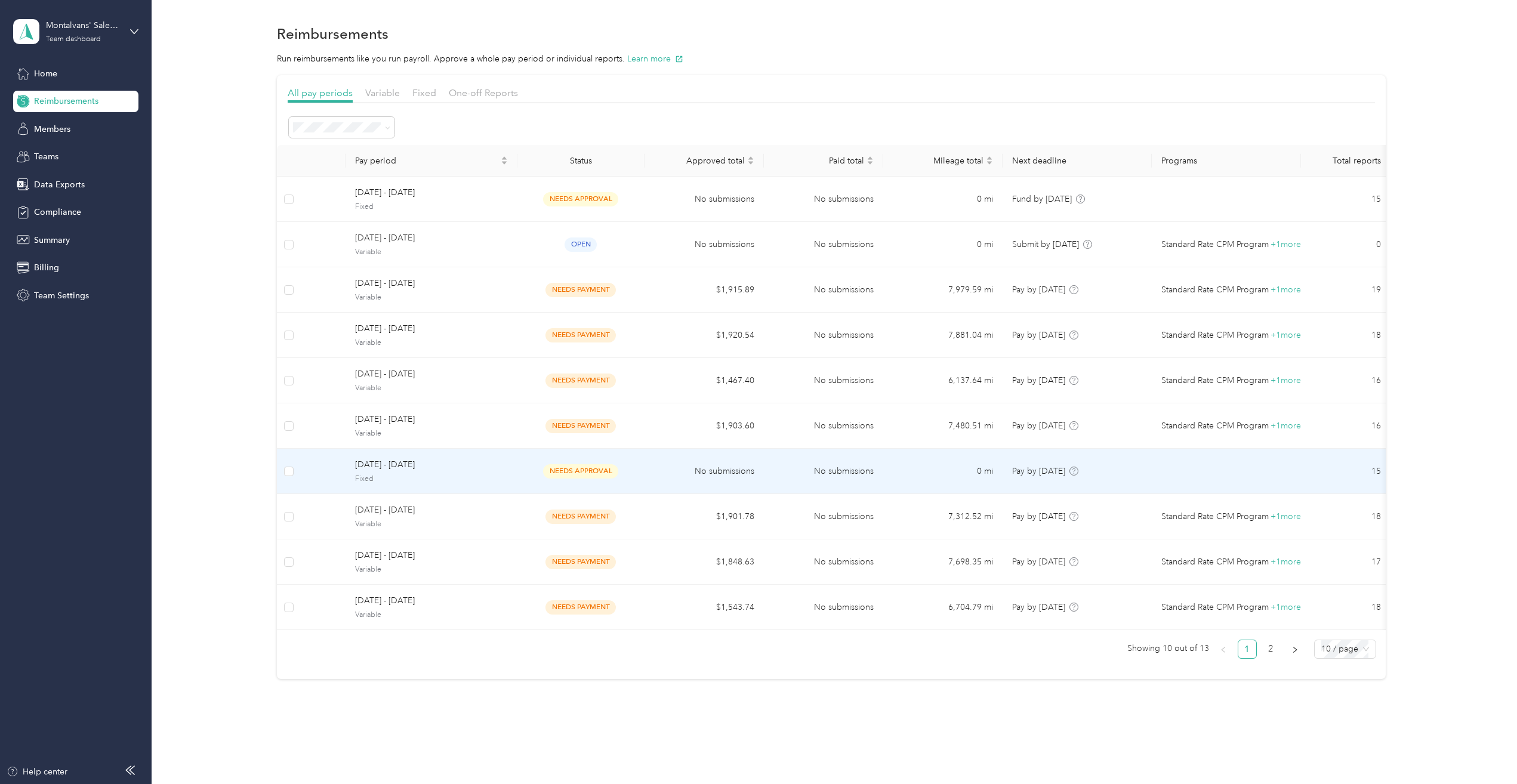
click at [429, 482] on span "Fixed" at bounding box center [432, 479] width 153 height 10
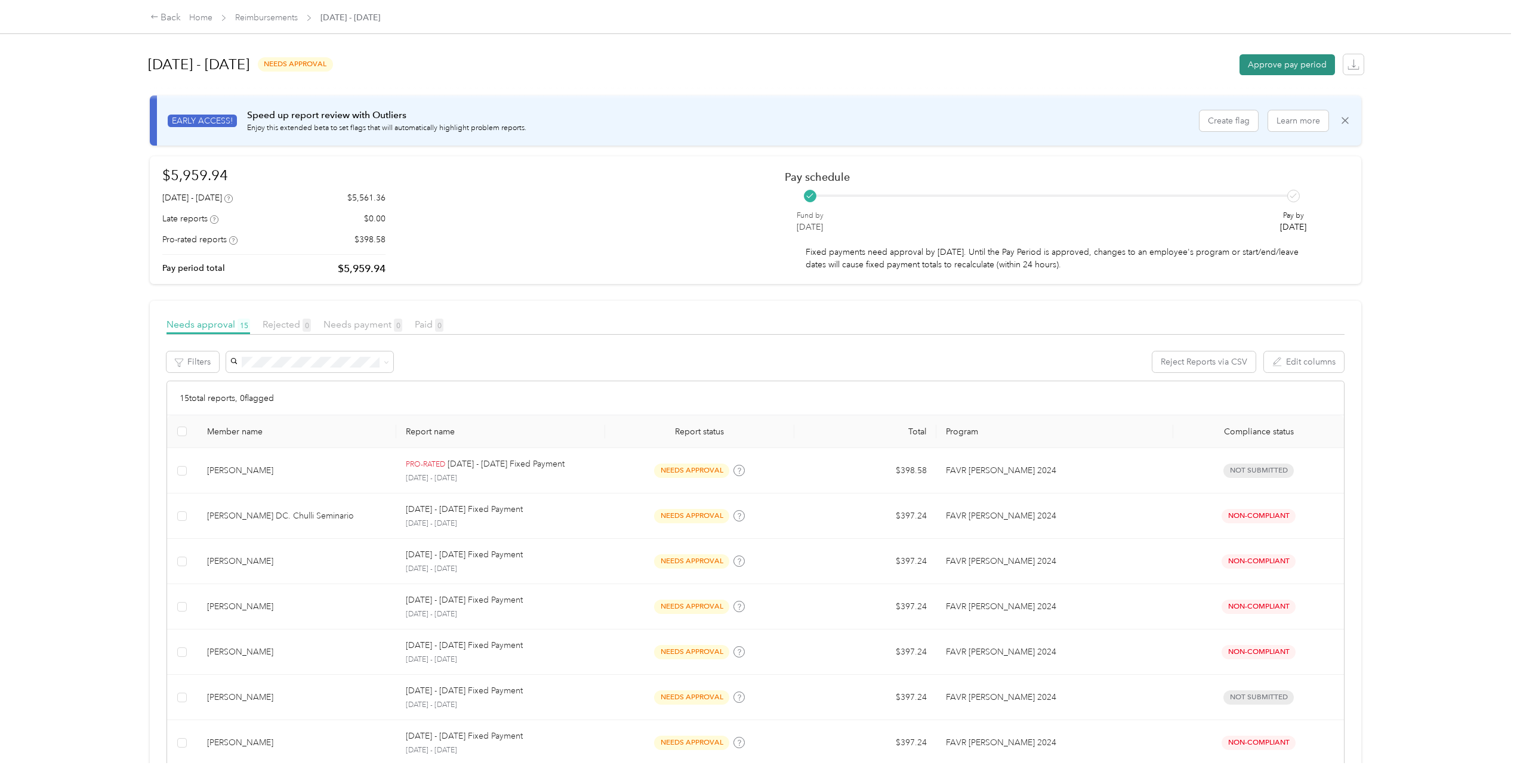
click at [1283, 67] on button "Approve pay period" at bounding box center [1287, 64] width 96 height 21
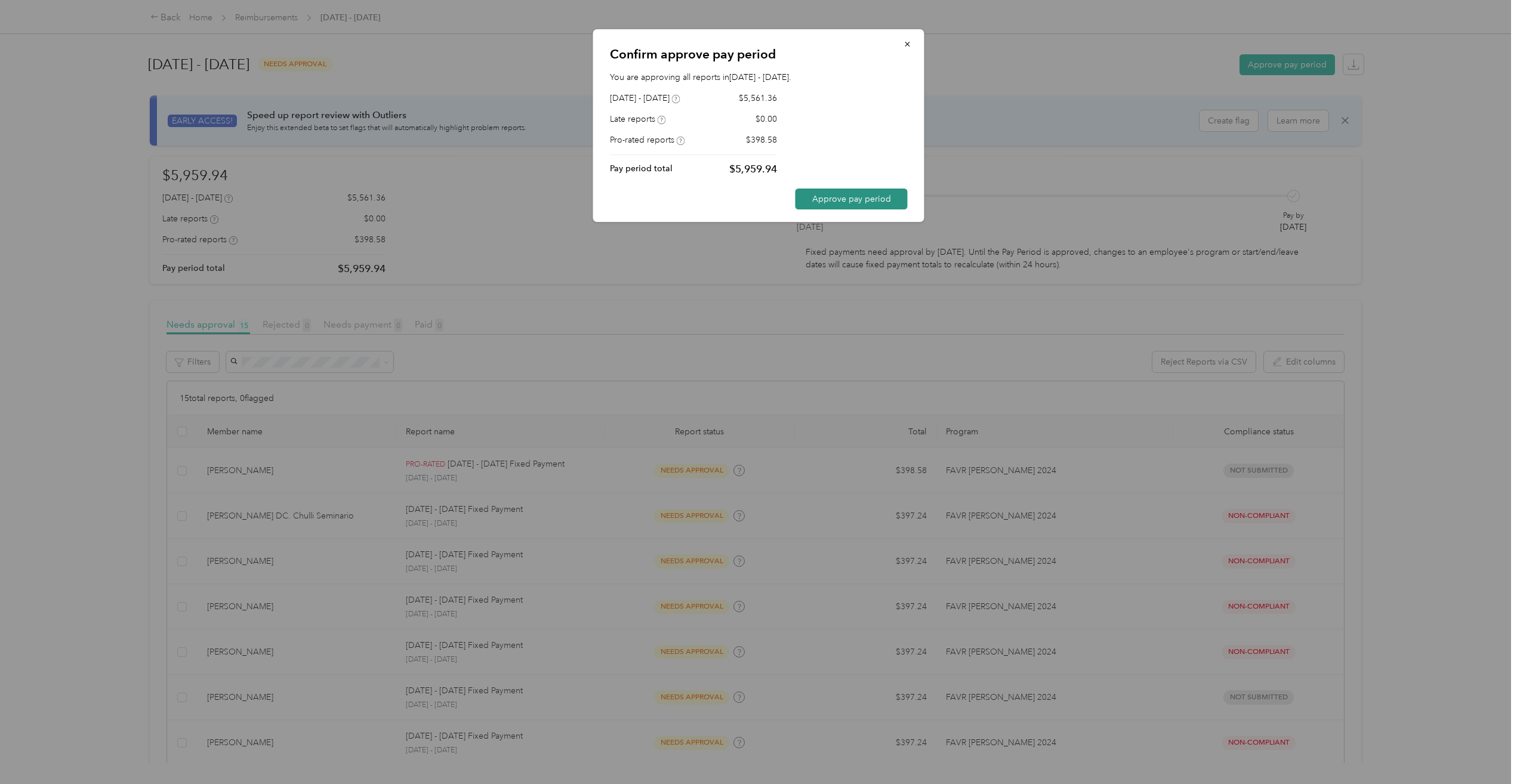
click at [850, 200] on button "Approve pay period" at bounding box center [851, 199] width 112 height 21
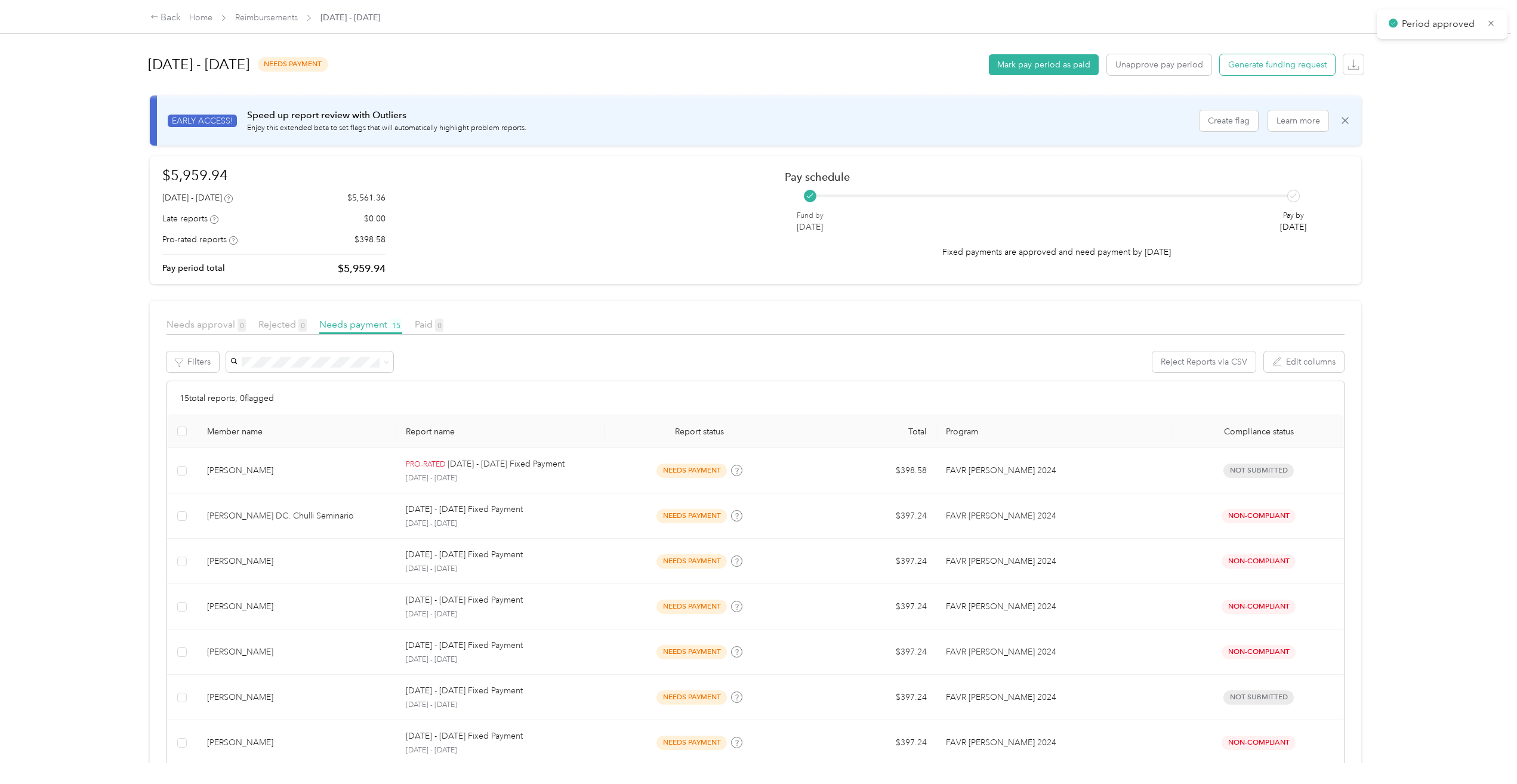
click at [1265, 67] on span "Generate funding request" at bounding box center [1278, 64] width 99 height 13
click at [207, 17] on link "Home" at bounding box center [200, 18] width 23 height 10
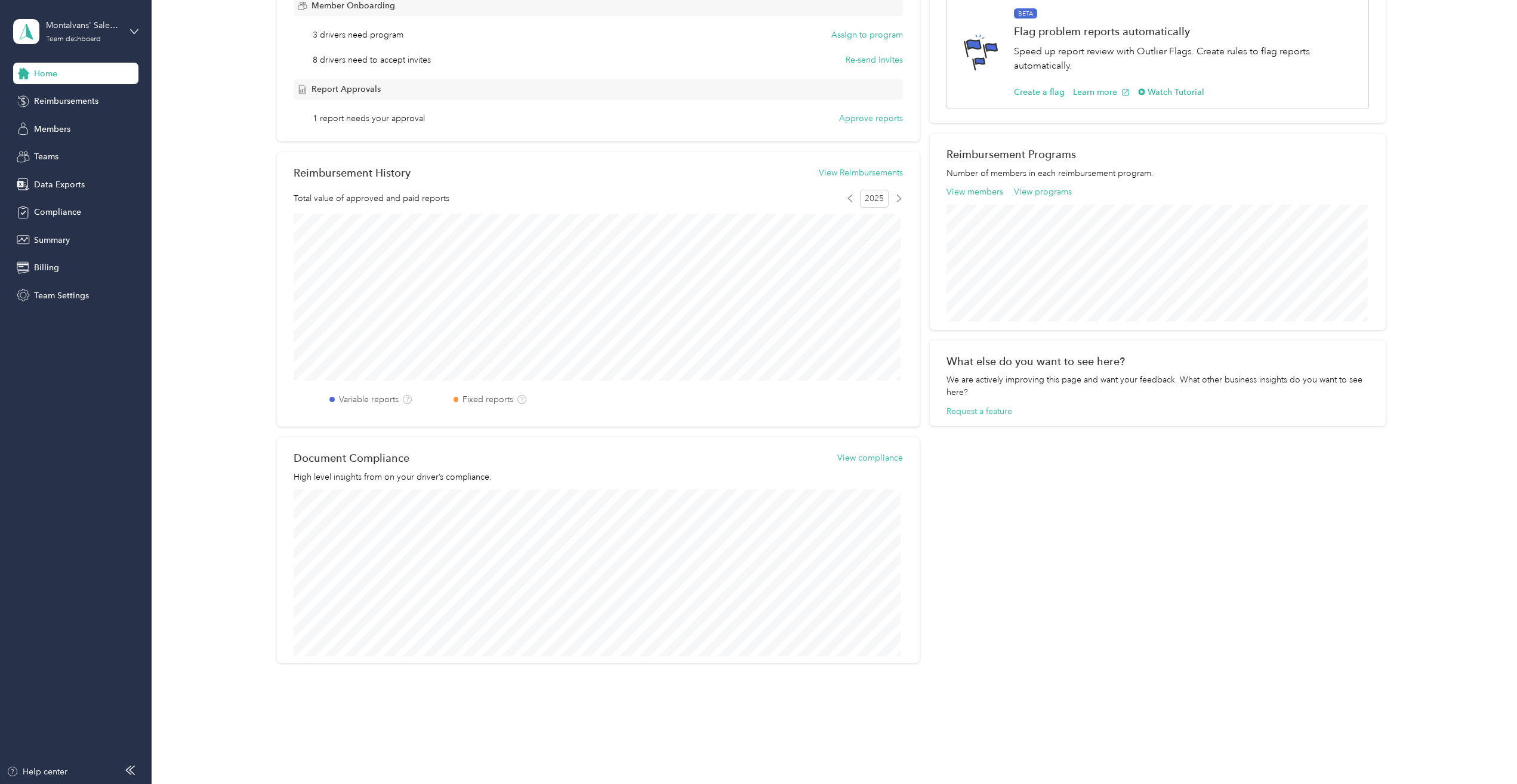
scroll to position [240, 0]
click at [56, 121] on div "Members" at bounding box center [76, 128] width 125 height 21
